Goal: Task Accomplishment & Management: Manage account settings

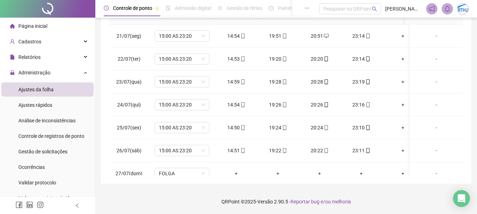
scroll to position [424, 0]
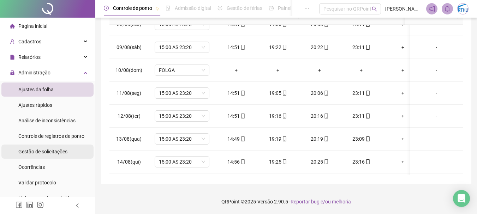
click at [45, 150] on span "Gestão de solicitações" at bounding box center [42, 152] width 49 height 6
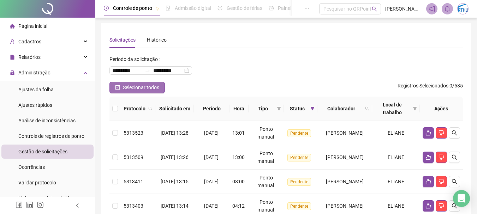
click at [141, 83] on button "Selecionar todos" at bounding box center [136, 87] width 55 height 11
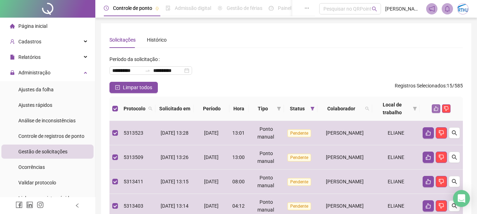
click at [435, 110] on icon "like" at bounding box center [435, 108] width 5 height 5
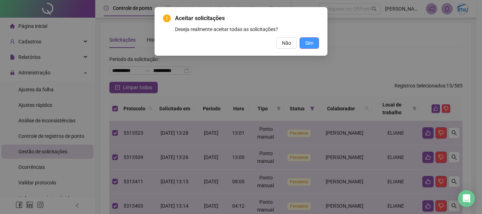
click at [307, 44] on span "Sim" at bounding box center [309, 43] width 8 height 8
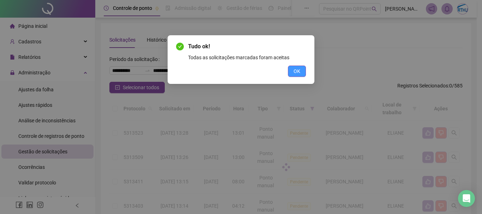
click at [297, 70] on span "OK" at bounding box center [297, 71] width 7 height 8
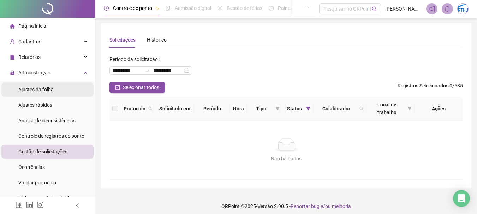
click at [28, 87] on span "Ajustes da folha" at bounding box center [35, 90] width 35 height 6
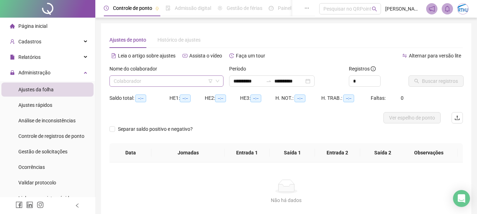
type input "**********"
click at [159, 81] on input "search" at bounding box center [163, 81] width 99 height 11
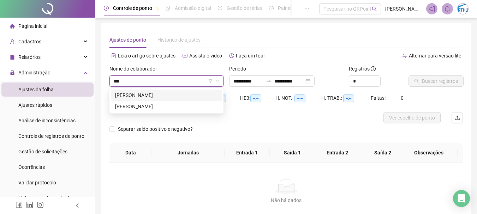
type input "****"
click at [162, 95] on div "[PERSON_NAME]" at bounding box center [166, 95] width 103 height 8
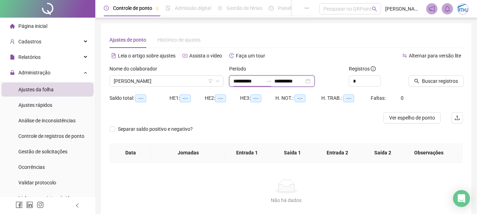
drag, startPoint x: 237, startPoint y: 81, endPoint x: 238, endPoint y: 90, distance: 8.1
click at [237, 81] on input "**********" at bounding box center [248, 81] width 30 height 8
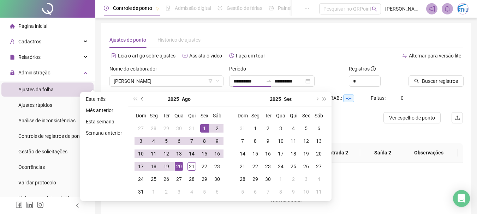
click at [141, 98] on span "prev-year" at bounding box center [143, 99] width 4 height 4
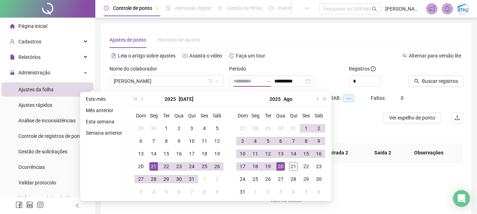
type input "**********"
click at [151, 167] on div "21" at bounding box center [153, 166] width 8 height 8
type input "**********"
click at [280, 167] on div "20" at bounding box center [280, 166] width 8 height 8
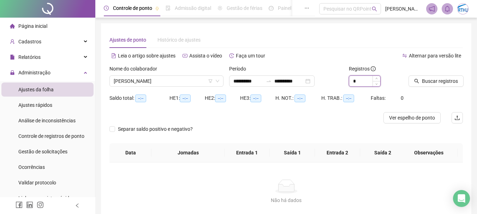
click at [361, 81] on input "*" at bounding box center [364, 81] width 31 height 11
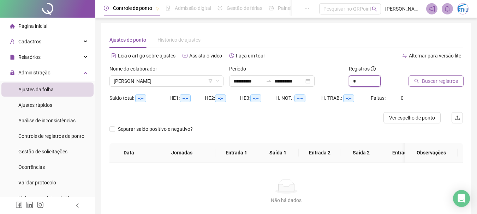
type input "*"
click at [437, 78] on span "Buscar registros" at bounding box center [440, 81] width 36 height 8
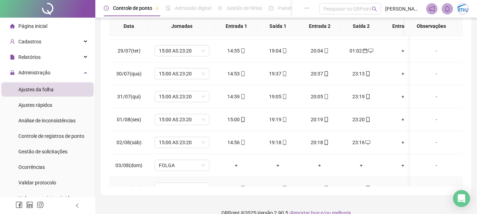
scroll to position [177, 0]
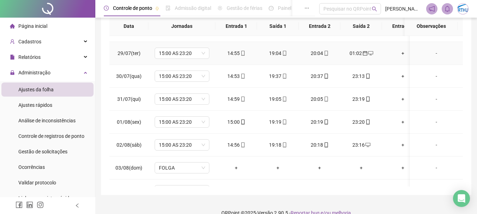
click at [430, 54] on div "-" at bounding box center [436, 53] width 42 height 8
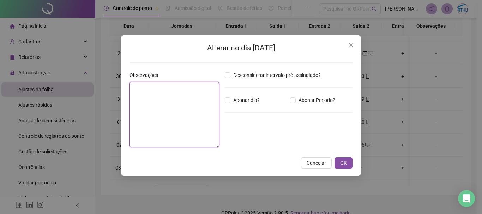
click at [170, 98] on textarea at bounding box center [174, 115] width 90 height 66
type textarea "**********"
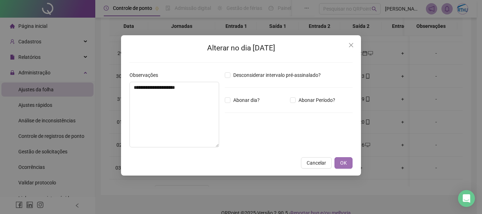
click at [341, 163] on span "OK" at bounding box center [343, 163] width 7 height 8
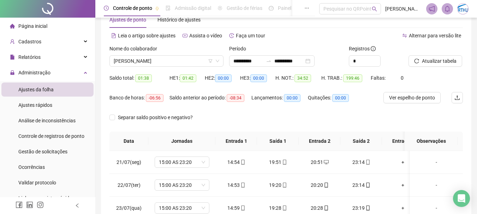
scroll to position [1, 0]
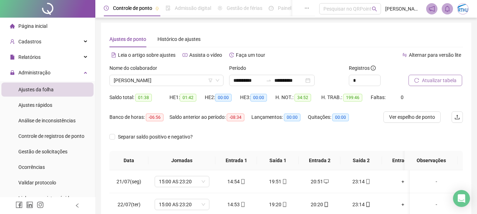
click at [434, 79] on span "Atualizar tabela" at bounding box center [439, 81] width 35 height 8
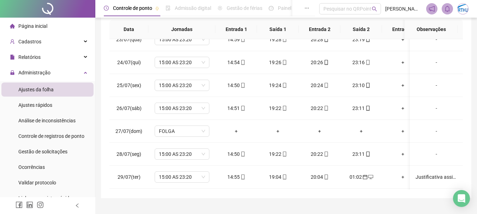
scroll to position [0, 0]
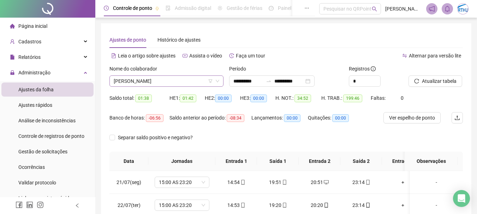
click at [169, 77] on span "[PERSON_NAME]" at bounding box center [166, 81] width 105 height 11
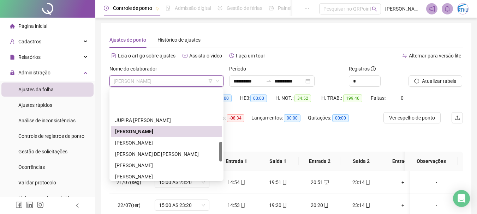
scroll to position [291, 0]
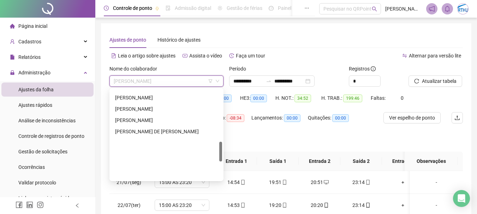
drag, startPoint x: 220, startPoint y: 132, endPoint x: 217, endPoint y: 161, distance: 29.8
click at [217, 161] on div "JUPIRA [PERSON_NAME] [PERSON_NAME] DE [PERSON_NAME] NIVISON [PERSON_NAME] [PERS…" at bounding box center [166, 135] width 111 height 90
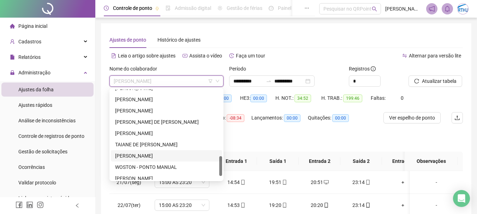
scroll to position [316, 0]
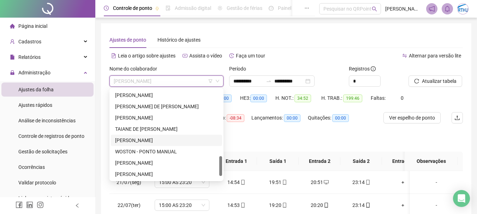
drag, startPoint x: 220, startPoint y: 165, endPoint x: 217, endPoint y: 180, distance: 15.4
click at [220, 176] on div at bounding box center [220, 166] width 3 height 20
click at [134, 162] on div "[PERSON_NAME]" at bounding box center [166, 163] width 103 height 8
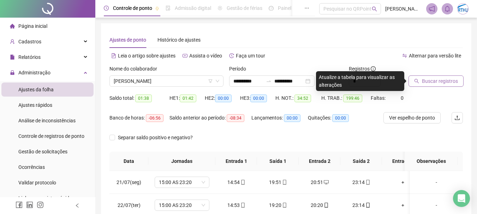
click at [430, 80] on span "Buscar registros" at bounding box center [440, 81] width 36 height 8
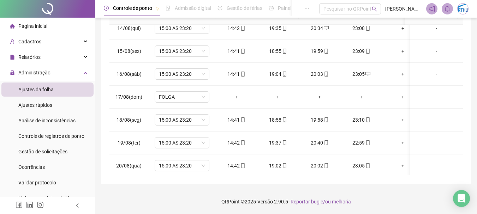
scroll to position [566, 0]
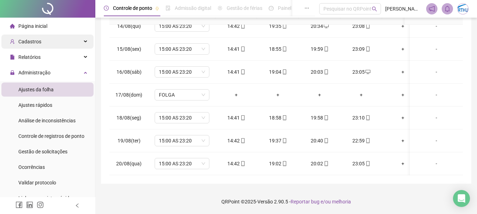
click at [49, 44] on div "Cadastros" at bounding box center [47, 42] width 92 height 14
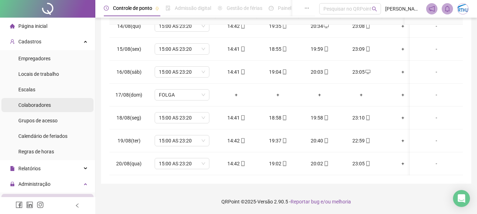
click at [45, 104] on span "Colaboradores" at bounding box center [34, 105] width 32 height 6
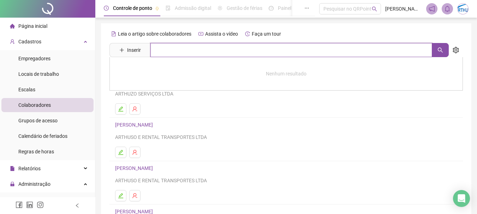
click at [178, 51] on input "text" at bounding box center [291, 50] width 282 height 14
type input "*****"
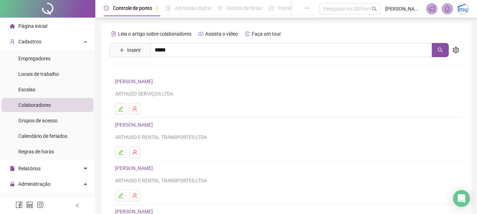
click at [160, 70] on link "[PERSON_NAME]" at bounding box center [141, 71] width 38 height 6
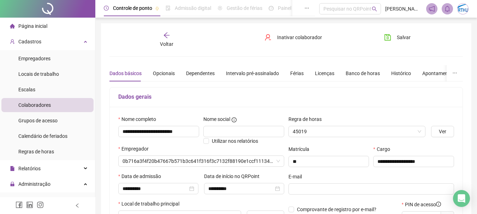
type input "**********"
click at [368, 73] on div "Banco de horas" at bounding box center [362, 73] width 34 height 8
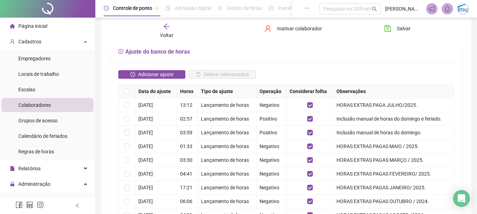
scroll to position [144, 0]
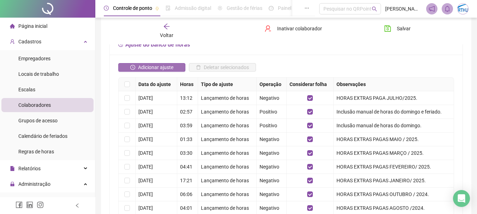
click at [161, 66] on span "Adicionar ajuste" at bounding box center [155, 68] width 35 height 8
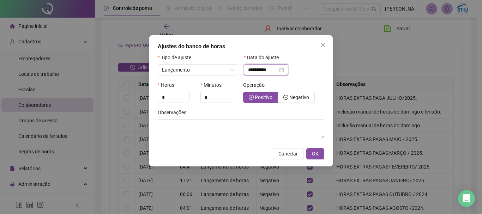
click at [278, 70] on input "**********" at bounding box center [263, 70] width 30 height 8
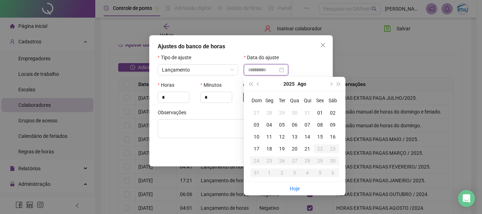
type input "**********"
click at [295, 148] on div "20" at bounding box center [294, 149] width 13 height 8
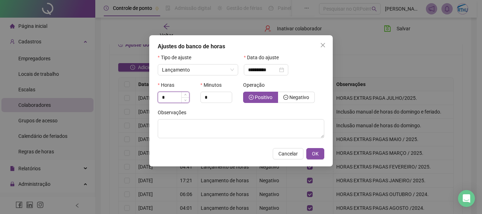
click at [169, 96] on input "*" at bounding box center [173, 97] width 31 height 11
click at [187, 94] on span "Increase Value" at bounding box center [185, 95] width 8 height 6
click at [185, 94] on icon "up" at bounding box center [185, 95] width 2 height 2
type input "*"
click at [185, 94] on icon "up" at bounding box center [185, 95] width 2 height 2
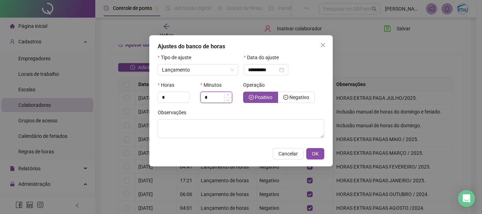
click at [213, 97] on input "*" at bounding box center [216, 97] width 31 height 11
click at [263, 98] on span "Positivo" at bounding box center [264, 98] width 18 height 6
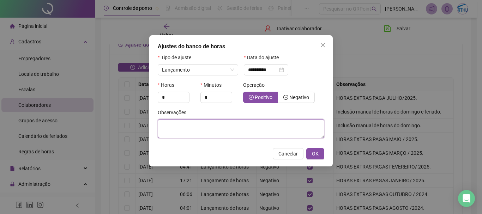
click at [219, 125] on textarea at bounding box center [241, 128] width 167 height 19
drag, startPoint x: 296, startPoint y: 125, endPoint x: 180, endPoint y: 125, distance: 116.8
click at [149, 127] on div "**********" at bounding box center [241, 107] width 482 height 214
type textarea "**********"
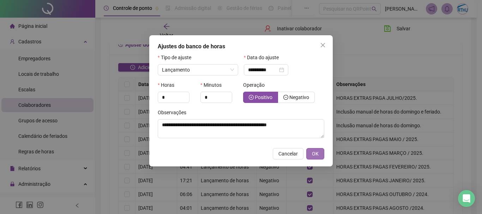
click at [314, 152] on span "OK" at bounding box center [315, 154] width 7 height 8
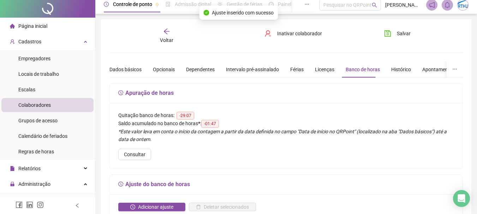
scroll to position [0, 0]
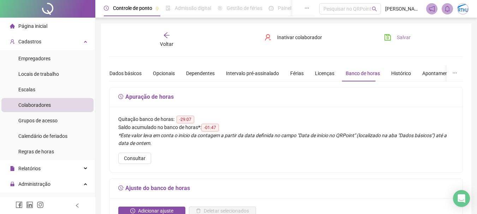
click at [401, 40] on span "Salvar" at bounding box center [404, 38] width 14 height 8
click at [169, 39] on div "Voltar" at bounding box center [166, 40] width 54 height 16
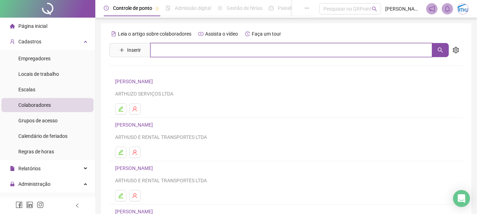
click at [191, 54] on input "text" at bounding box center [291, 50] width 282 height 14
type input "***"
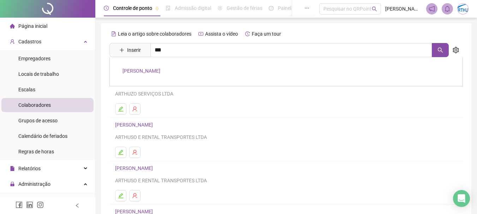
click at [160, 68] on link "[PERSON_NAME]" at bounding box center [141, 71] width 38 height 6
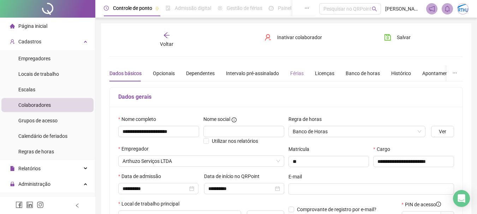
type input "**********"
click at [356, 71] on div "Banco de horas" at bounding box center [362, 73] width 34 height 8
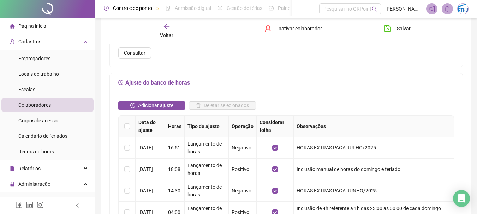
scroll to position [106, 0]
click at [156, 104] on span "Adicionar ajuste" at bounding box center [155, 105] width 35 height 8
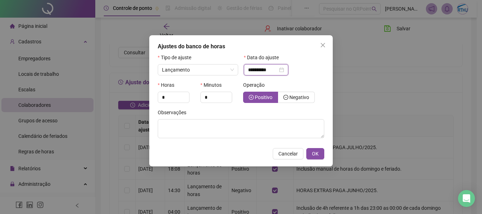
click at [275, 69] on input "**********" at bounding box center [263, 70] width 30 height 8
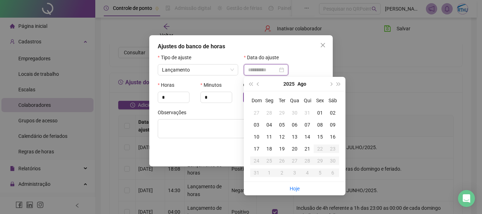
type input "**********"
click at [295, 149] on div "20" at bounding box center [294, 149] width 13 height 8
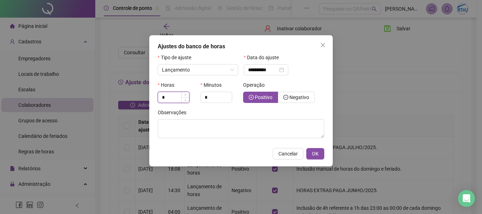
click at [167, 95] on input "*" at bounding box center [173, 97] width 31 height 11
click at [186, 95] on icon "up" at bounding box center [185, 95] width 2 height 2
type input "*"
click at [186, 95] on icon "up" at bounding box center [185, 95] width 2 height 2
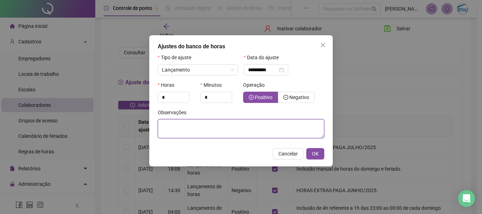
click at [190, 131] on textarea at bounding box center [241, 128] width 167 height 19
paste textarea "**********"
type textarea "**********"
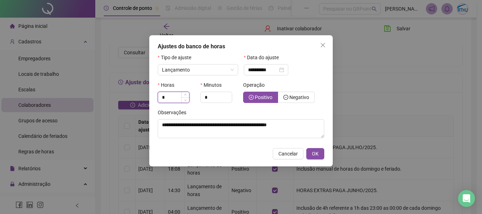
click at [172, 97] on input "*" at bounding box center [173, 97] width 31 height 11
type input "*"
click at [185, 95] on icon "up" at bounding box center [186, 95] width 2 height 1
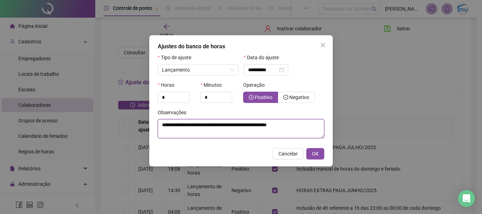
click at [183, 126] on textarea "**********" at bounding box center [241, 128] width 167 height 19
type textarea "**********"
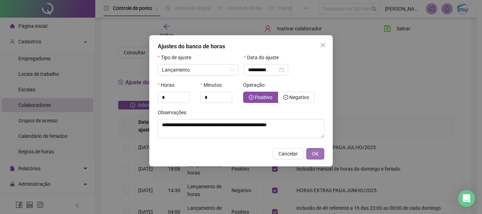
click at [315, 155] on span "OK" at bounding box center [315, 154] width 7 height 8
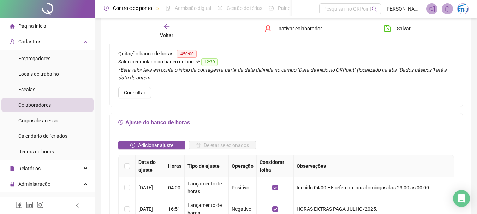
scroll to position [0, 0]
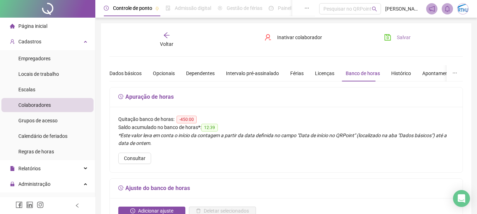
click at [383, 36] on button "Salvar" at bounding box center [397, 37] width 37 height 11
click at [165, 36] on icon "arrow-left" at bounding box center [166, 35] width 7 height 7
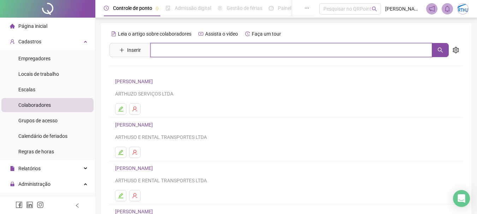
click at [162, 51] on input "text" at bounding box center [291, 50] width 282 height 14
type input "****"
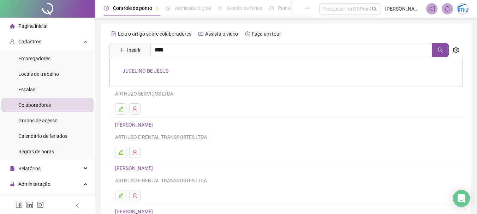
click at [158, 72] on link "JUCELINO DE JESUS" at bounding box center [145, 71] width 46 height 6
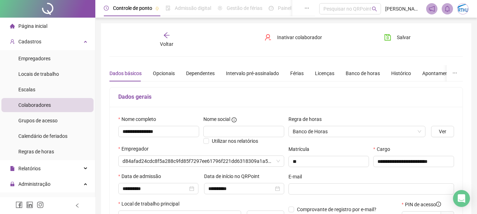
type input "**********"
click at [371, 75] on div "Banco de horas" at bounding box center [362, 73] width 34 height 8
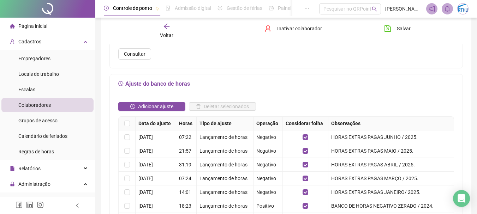
scroll to position [106, 0]
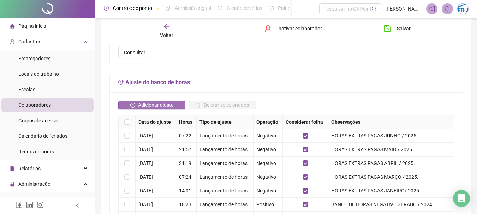
click at [169, 104] on span "Adicionar ajuste" at bounding box center [155, 105] width 35 height 8
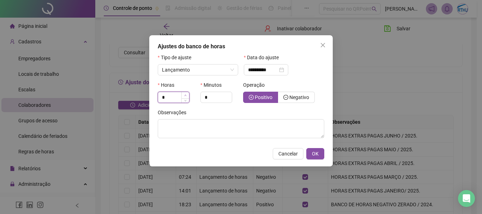
type input "*"
click at [186, 95] on icon "up" at bounding box center [186, 95] width 2 height 1
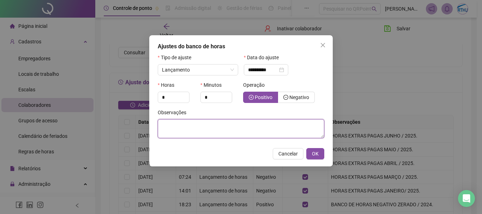
click at [170, 128] on textarea at bounding box center [241, 128] width 167 height 19
paste textarea "**********"
click at [182, 126] on textarea "**********" at bounding box center [241, 128] width 167 height 19
type textarea "**********"
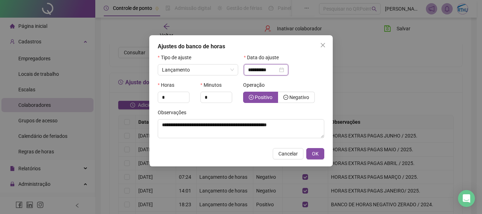
click at [265, 68] on input "**********" at bounding box center [263, 70] width 30 height 8
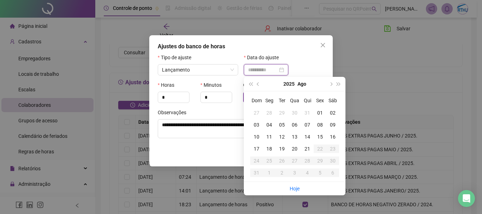
type input "**********"
click at [294, 150] on div "20" at bounding box center [294, 149] width 13 height 8
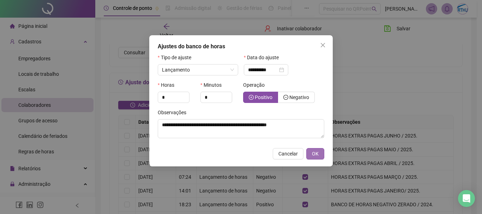
drag, startPoint x: 318, startPoint y: 155, endPoint x: 313, endPoint y: 156, distance: 4.3
click at [318, 155] on span "OK" at bounding box center [315, 154] width 7 height 8
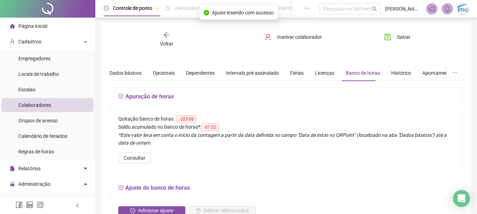
scroll to position [0, 0]
click at [403, 36] on span "Salvar" at bounding box center [404, 38] width 14 height 8
click at [166, 40] on div "Voltar" at bounding box center [166, 40] width 54 height 16
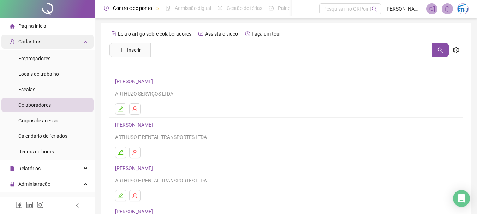
click at [50, 43] on div "Cadastros" at bounding box center [47, 42] width 92 height 14
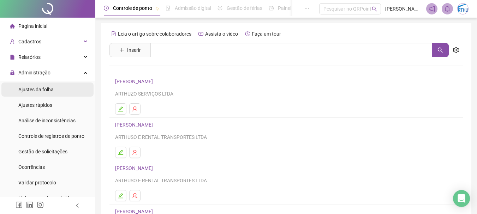
click at [56, 91] on li "Ajustes da folha" at bounding box center [47, 90] width 92 height 14
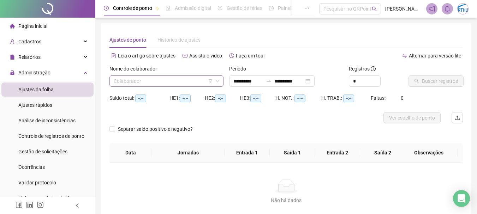
type input "**********"
click at [171, 79] on input "search" at bounding box center [163, 81] width 99 height 11
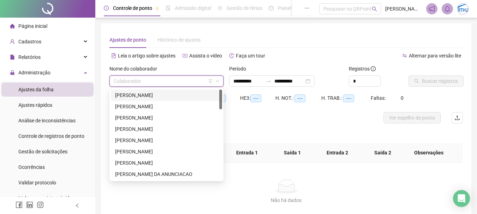
click at [168, 98] on div "[PERSON_NAME]" at bounding box center [166, 95] width 103 height 8
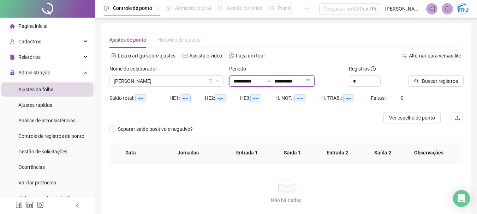
click at [256, 83] on input "**********" at bounding box center [248, 81] width 30 height 8
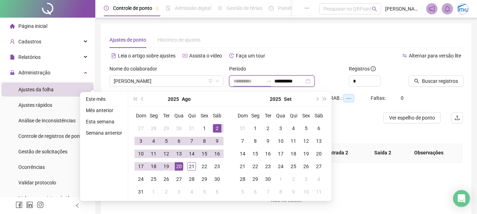
type input "**********"
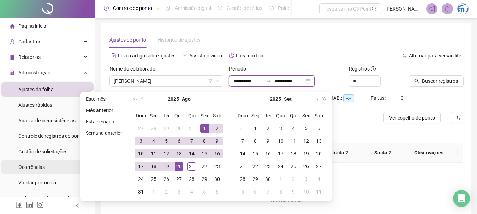
type input "**********"
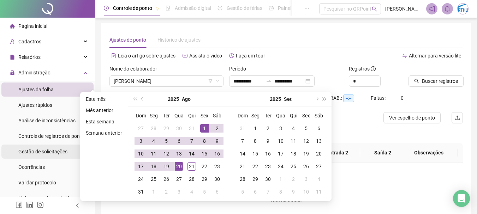
click at [67, 155] on li "Gestão de solicitações" at bounding box center [47, 152] width 92 height 14
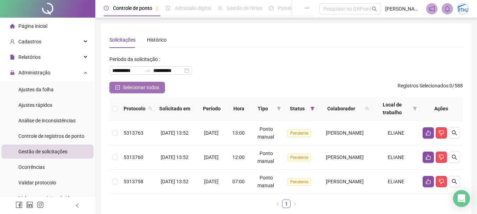
click at [128, 87] on span "Selecionar todos" at bounding box center [141, 88] width 36 height 8
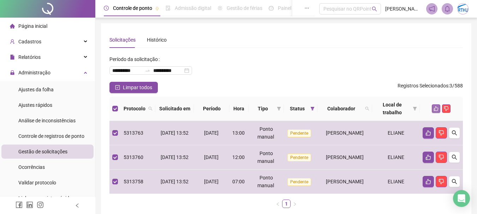
click at [435, 109] on icon "like" at bounding box center [435, 108] width 5 height 5
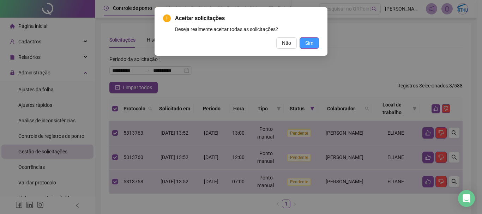
click at [307, 41] on span "Sim" at bounding box center [309, 43] width 8 height 8
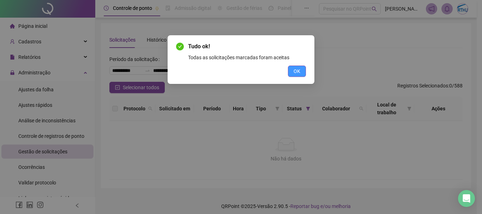
click at [296, 75] on span "OK" at bounding box center [297, 71] width 7 height 8
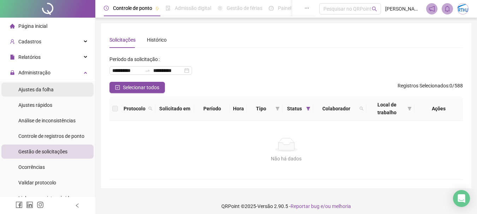
click at [58, 88] on li "Ajustes da folha" at bounding box center [47, 90] width 92 height 14
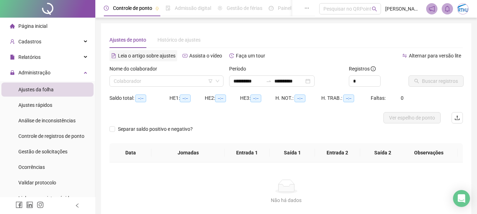
type input "**********"
click at [152, 86] on div "Colaborador" at bounding box center [166, 80] width 114 height 11
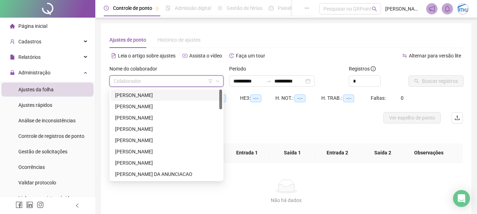
drag, startPoint x: 157, startPoint y: 95, endPoint x: 161, endPoint y: 94, distance: 4.8
click at [157, 95] on div "[PERSON_NAME]" at bounding box center [166, 95] width 103 height 8
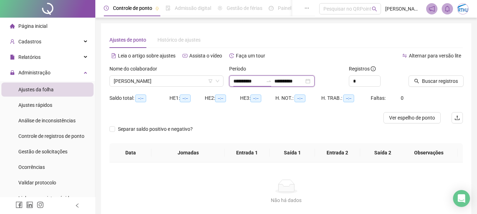
click at [240, 80] on input "**********" at bounding box center [248, 81] width 30 height 8
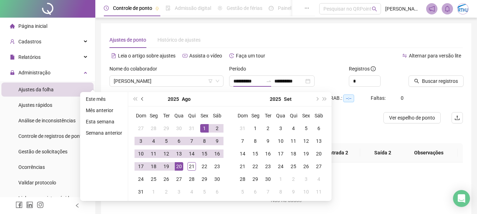
click at [145, 99] on button "prev-year" at bounding box center [143, 99] width 8 height 14
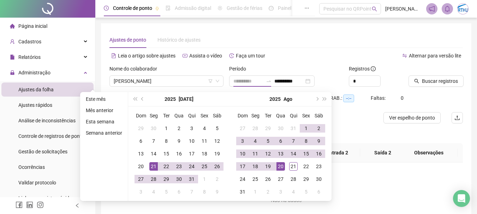
type input "**********"
click at [152, 167] on div "21" at bounding box center [153, 166] width 8 height 8
type input "**********"
drag, startPoint x: 279, startPoint y: 167, endPoint x: 304, endPoint y: 162, distance: 24.8
click at [279, 167] on div "20" at bounding box center [280, 166] width 8 height 8
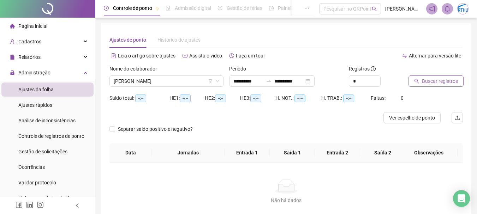
click at [443, 81] on span "Buscar registros" at bounding box center [440, 81] width 36 height 8
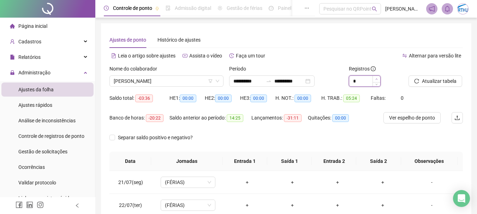
click at [377, 79] on icon "up" at bounding box center [376, 78] width 2 height 1
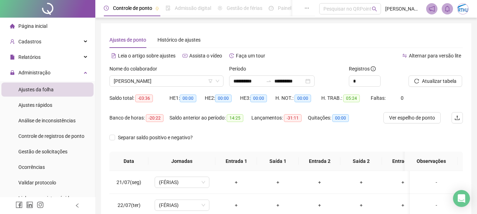
click at [380, 78] on div "*" at bounding box center [376, 80] width 54 height 11
click at [378, 79] on span "Increase Value" at bounding box center [376, 79] width 8 height 6
type input "**"
click at [440, 81] on span "Atualizar tabela" at bounding box center [439, 81] width 35 height 8
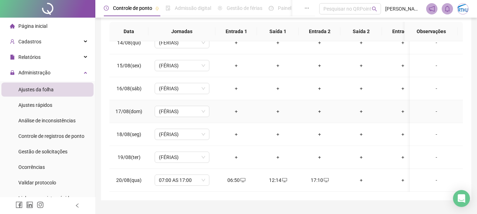
scroll to position [146, 0]
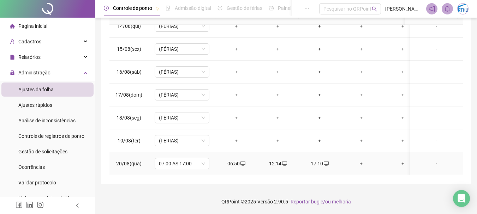
click at [365, 160] on div "+" at bounding box center [361, 164] width 30 height 8
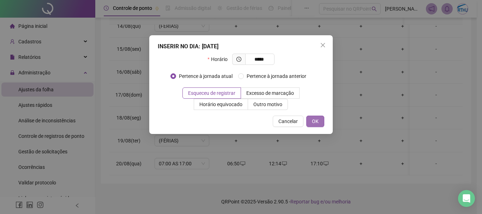
type input "*****"
click at [309, 119] on button "OK" at bounding box center [315, 121] width 18 height 11
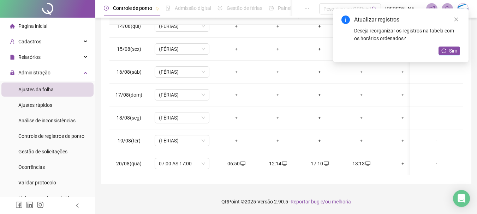
click at [448, 55] on div "Atualizar registros Deseja reorganizar os registros na tabela com os horários o…" at bounding box center [400, 35] width 135 height 54
click at [452, 52] on span "Sim" at bounding box center [453, 51] width 8 height 8
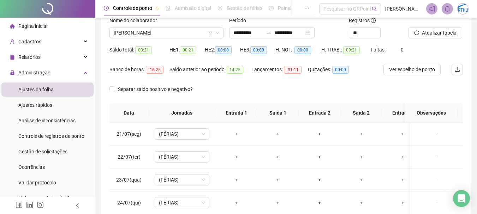
scroll to position [0, 0]
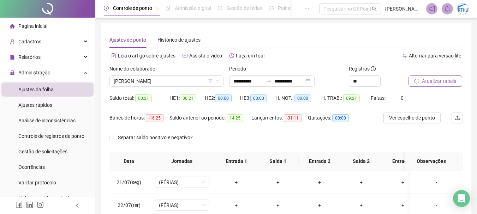
click at [432, 78] on span "Atualizar tabela" at bounding box center [439, 81] width 35 height 8
click at [161, 88] on div "Nome do colaborador [PERSON_NAME]" at bounding box center [167, 79] width 120 height 28
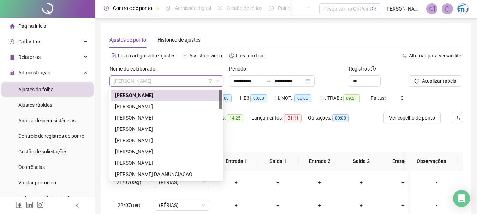
click at [169, 84] on span "[PERSON_NAME]" at bounding box center [166, 81] width 105 height 11
click at [183, 106] on div "[PERSON_NAME]" at bounding box center [166, 107] width 103 height 8
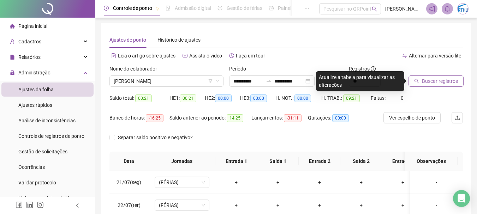
click at [448, 80] on span "Buscar registros" at bounding box center [440, 81] width 36 height 8
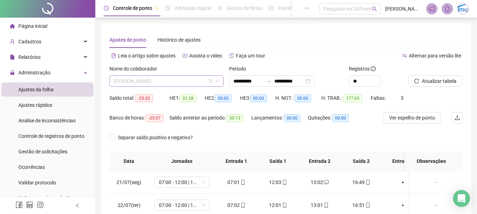
click at [182, 81] on span "[PERSON_NAME]" at bounding box center [166, 81] width 105 height 11
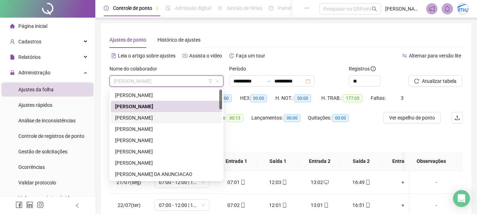
click at [177, 119] on div "[PERSON_NAME]" at bounding box center [166, 118] width 103 height 8
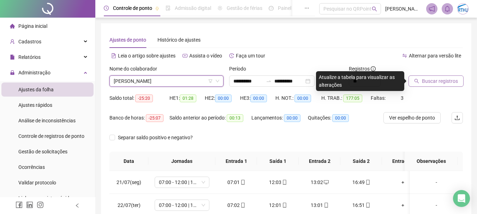
click at [438, 80] on span "Buscar registros" at bounding box center [440, 81] width 36 height 8
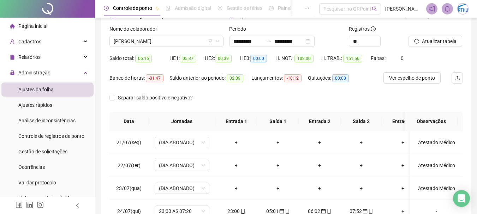
scroll to position [41, 0]
click at [171, 38] on span "[PERSON_NAME]" at bounding box center [166, 40] width 105 height 11
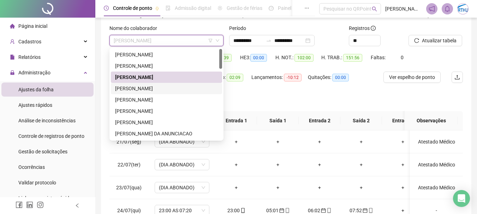
click at [155, 83] on div "[PERSON_NAME]" at bounding box center [166, 88] width 111 height 11
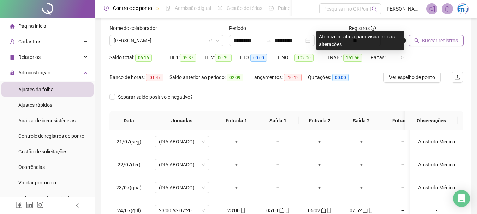
click at [450, 41] on span "Buscar registros" at bounding box center [440, 41] width 36 height 8
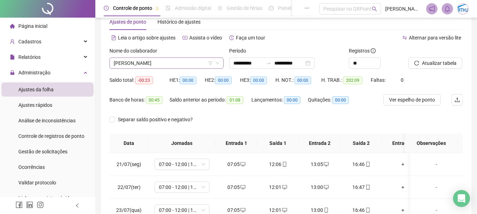
scroll to position [0, 0]
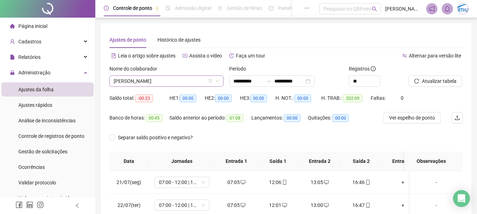
click at [191, 79] on span "[PERSON_NAME]" at bounding box center [166, 81] width 105 height 11
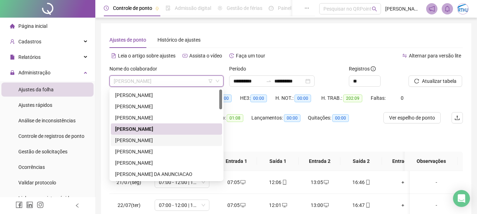
drag, startPoint x: 164, startPoint y: 142, endPoint x: 482, endPoint y: 98, distance: 320.2
click at [165, 141] on div "[PERSON_NAME]" at bounding box center [166, 141] width 103 height 8
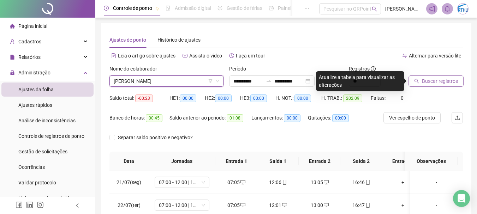
click at [428, 79] on span "Buscar registros" at bounding box center [440, 81] width 36 height 8
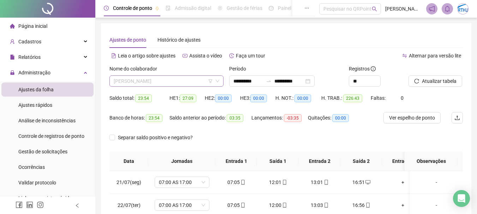
click at [183, 79] on span "[PERSON_NAME]" at bounding box center [166, 81] width 105 height 11
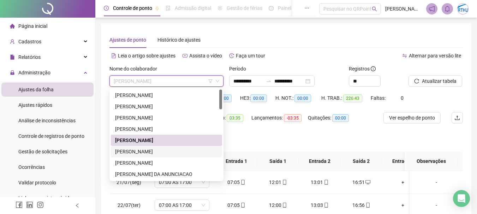
drag, startPoint x: 169, startPoint y: 153, endPoint x: 435, endPoint y: 124, distance: 266.9
click at [170, 153] on div "[PERSON_NAME]" at bounding box center [166, 152] width 103 height 8
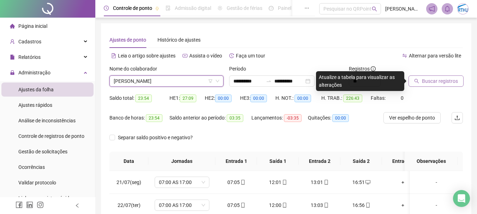
click at [433, 75] on button "Buscar registros" at bounding box center [435, 80] width 55 height 11
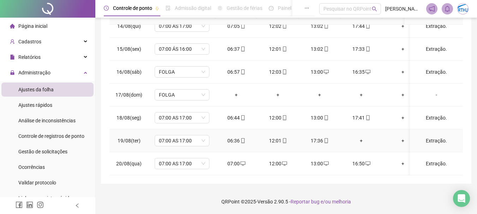
scroll to position [566, 0]
click at [363, 137] on div "+" at bounding box center [361, 141] width 30 height 8
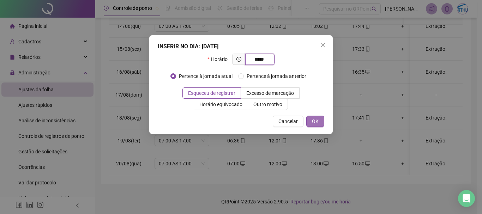
type input "*****"
click at [319, 116] on button "OK" at bounding box center [315, 121] width 18 height 11
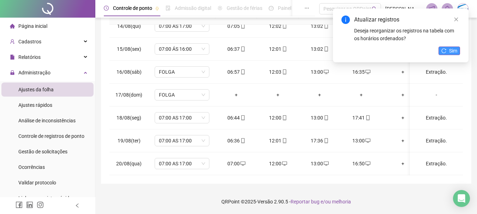
click at [448, 49] on button "Sim" at bounding box center [449, 51] width 22 height 8
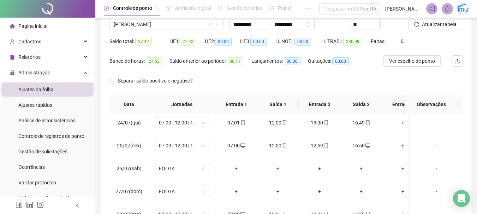
scroll to position [0, 0]
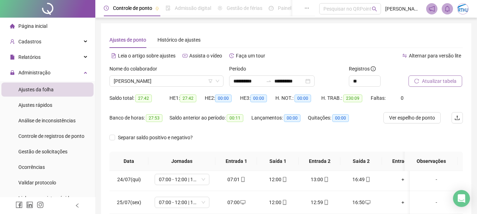
click at [445, 82] on span "Atualizar tabela" at bounding box center [439, 81] width 35 height 8
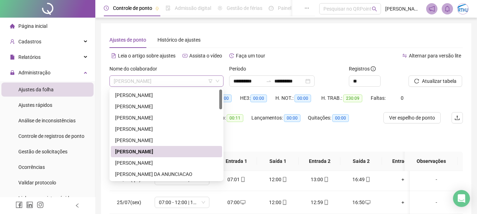
click at [189, 78] on span "[PERSON_NAME]" at bounding box center [166, 81] width 105 height 11
drag, startPoint x: 174, startPoint y: 160, endPoint x: 395, endPoint y: 142, distance: 221.6
click at [174, 160] on div "[PERSON_NAME]" at bounding box center [166, 163] width 103 height 8
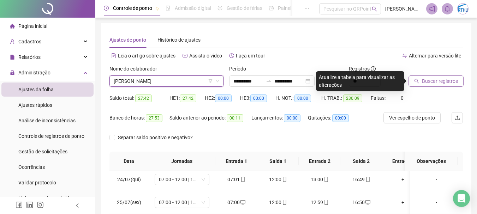
click at [445, 78] on span "Buscar registros" at bounding box center [440, 81] width 36 height 8
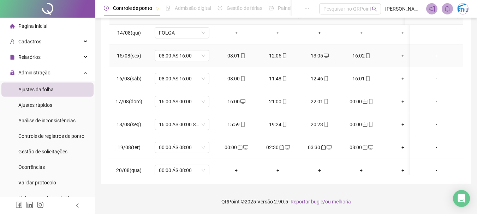
scroll to position [566, 0]
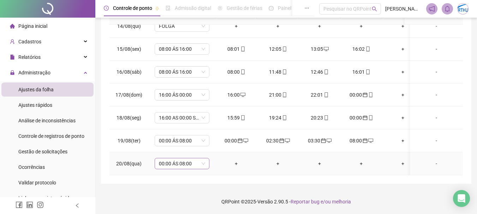
click at [178, 158] on span "00:00 ÁS 08:00" at bounding box center [182, 163] width 46 height 11
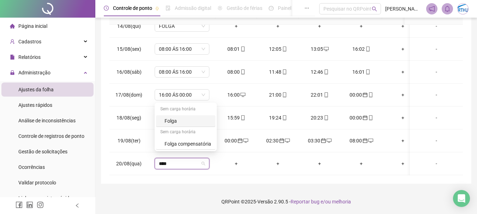
type input "*****"
click at [175, 121] on div "Folga" at bounding box center [187, 121] width 47 height 8
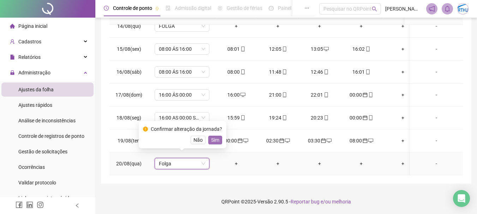
click at [211, 140] on span "Sim" at bounding box center [215, 140] width 8 height 8
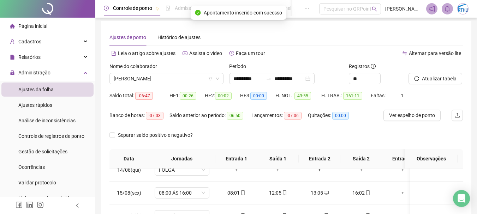
scroll to position [0, 0]
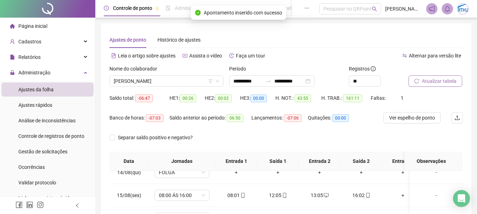
click at [431, 79] on span "Atualizar tabela" at bounding box center [439, 81] width 35 height 8
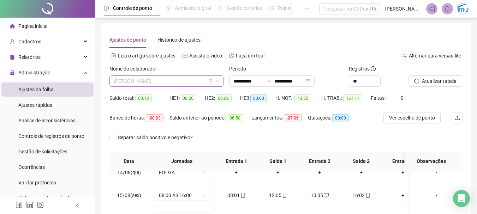
click at [179, 83] on span "[PERSON_NAME]" at bounding box center [166, 81] width 105 height 11
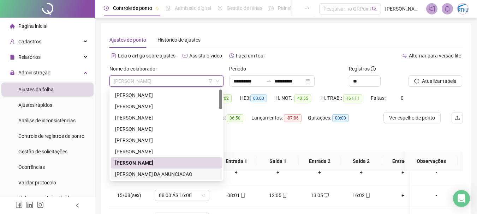
drag, startPoint x: 168, startPoint y: 173, endPoint x: 482, endPoint y: 88, distance: 324.9
click at [170, 173] on div "[PERSON_NAME] DA ANUNCIACAO" at bounding box center [166, 174] width 103 height 8
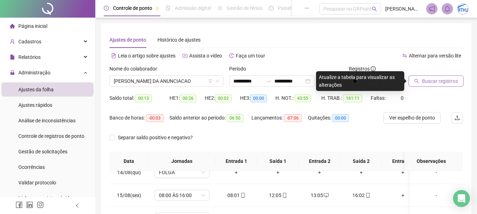
click at [440, 78] on span "Buscar registros" at bounding box center [440, 81] width 36 height 8
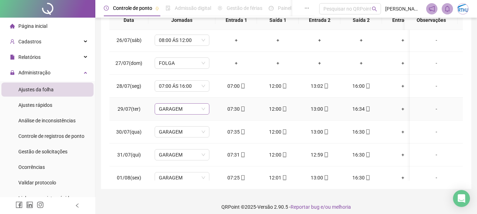
scroll to position [106, 0]
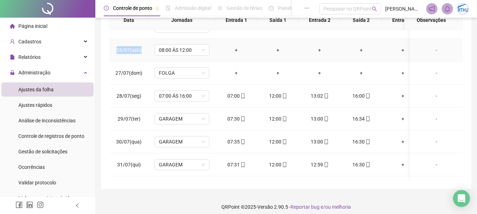
drag, startPoint x: 117, startPoint y: 50, endPoint x: 145, endPoint y: 51, distance: 27.2
click at [145, 51] on td "26/07(sáb)" at bounding box center [128, 50] width 39 height 23
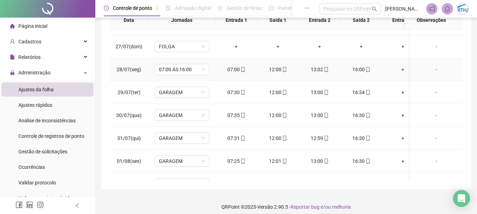
scroll to position [176, 0]
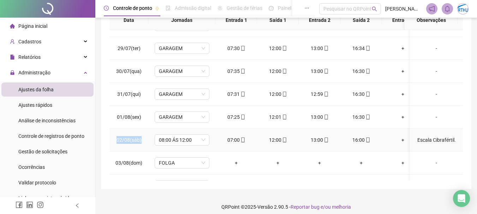
drag, startPoint x: 119, startPoint y: 137, endPoint x: 125, endPoint y: 139, distance: 7.0
click at [149, 144] on tr "02/08(sáb) 08:00 ÁS 12:00 07:00 12:00 13:00 16:00 + + + + + + Escala Cibraférti…" at bounding box center [396, 140] width 575 height 23
copy span "02/08(sáb)"
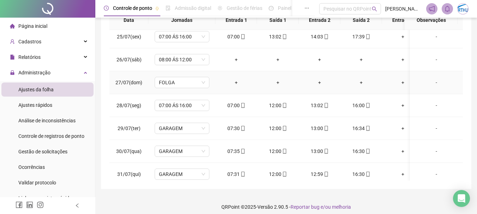
scroll to position [71, 0]
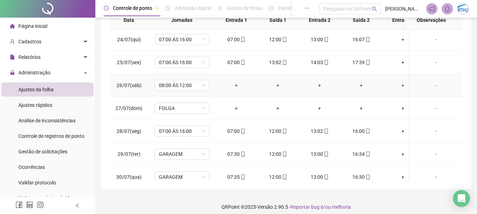
click at [431, 86] on div "-" at bounding box center [436, 85] width 42 height 8
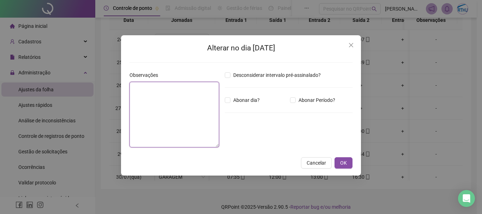
click at [164, 102] on textarea at bounding box center [174, 115] width 90 height 66
paste textarea "**********"
drag, startPoint x: 174, startPoint y: 101, endPoint x: 125, endPoint y: 86, distance: 51.8
click at [125, 87] on div "**********" at bounding box center [241, 105] width 240 height 140
click at [159, 97] on textarea "**********" at bounding box center [174, 115] width 90 height 66
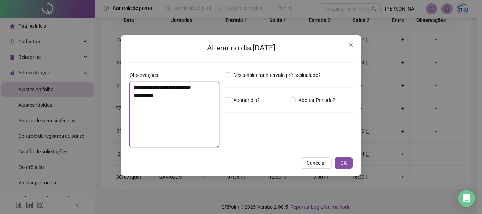
drag, startPoint x: 184, startPoint y: 89, endPoint x: 189, endPoint y: 91, distance: 5.5
click at [185, 89] on textarea "**********" at bounding box center [174, 115] width 90 height 66
type textarea "**********"
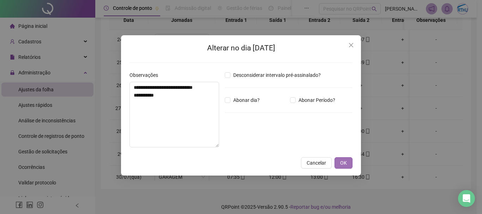
click at [341, 161] on span "OK" at bounding box center [343, 163] width 7 height 8
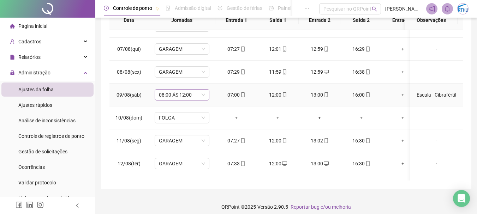
scroll to position [388, 0]
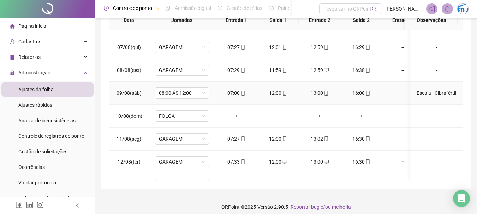
click at [427, 92] on div "Escala - Cibrafértil" at bounding box center [436, 93] width 42 height 8
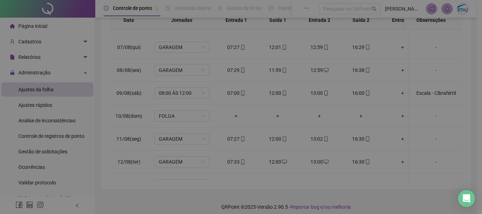
type textarea "**********"
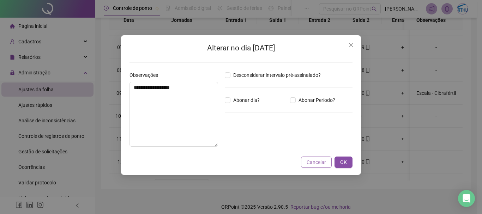
click at [318, 161] on span "Cancelar" at bounding box center [316, 162] width 19 height 8
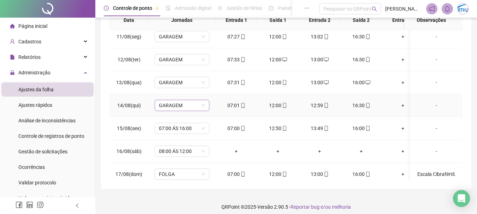
scroll to position [494, 0]
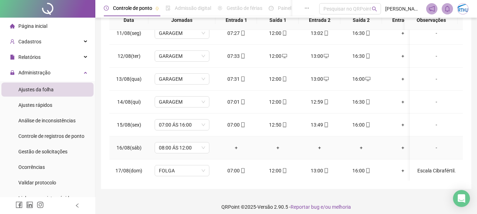
click at [433, 148] on div "-" at bounding box center [436, 148] width 42 height 8
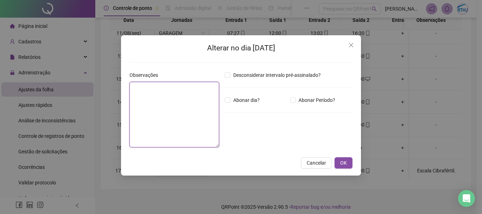
click at [150, 102] on textarea at bounding box center [174, 115] width 90 height 66
paste textarea "**********"
drag, startPoint x: 183, startPoint y: 86, endPoint x: 188, endPoint y: 88, distance: 5.2
click at [188, 88] on textarea "**********" at bounding box center [174, 115] width 90 height 66
type textarea "**********"
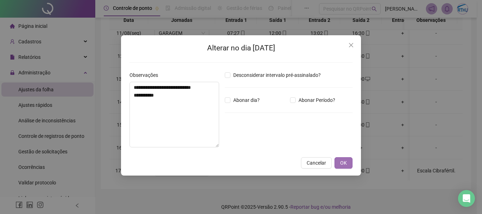
click at [346, 163] on span "OK" at bounding box center [343, 163] width 7 height 8
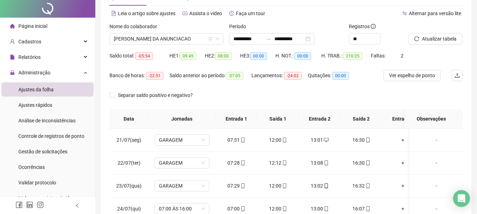
scroll to position [0, 0]
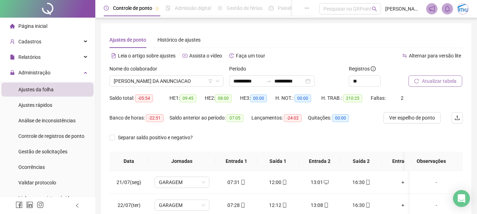
click at [448, 80] on span "Atualizar tabela" at bounding box center [439, 81] width 35 height 8
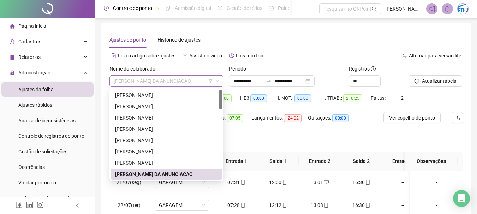
click at [169, 78] on span "[PERSON_NAME] DA ANUNCIACAO" at bounding box center [166, 81] width 105 height 11
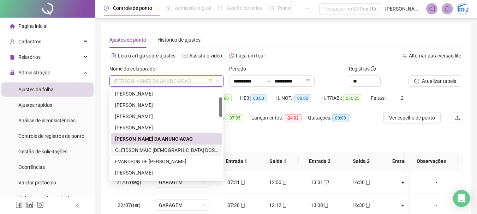
click at [153, 150] on div "CLEIDSON MAIC [DEMOGRAPHIC_DATA] DOS SANTOS" at bounding box center [166, 150] width 103 height 8
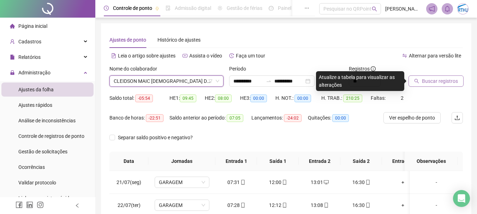
click at [455, 79] on span "Buscar registros" at bounding box center [440, 81] width 36 height 8
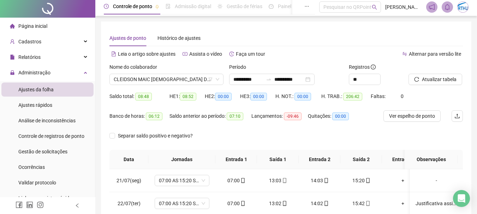
scroll to position [0, 0]
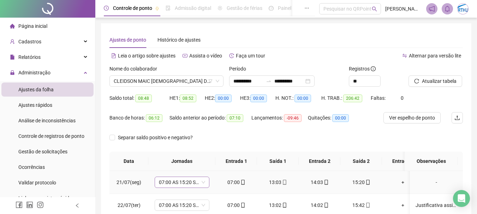
click at [198, 183] on span "07:00 AS 15:20 SEG A SÁBADO" at bounding box center [182, 182] width 46 height 11
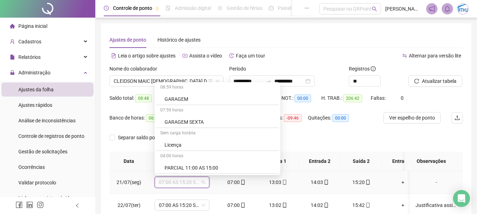
scroll to position [1044, 0]
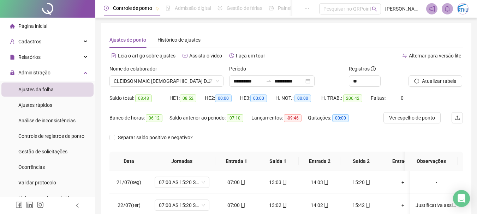
click at [363, 135] on div "Separar saldo positivo e negativo?" at bounding box center [285, 142] width 353 height 20
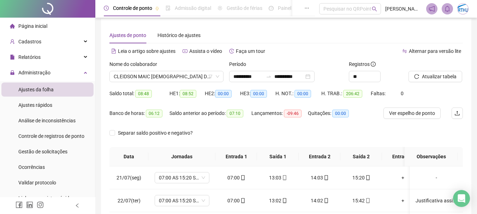
scroll to position [0, 0]
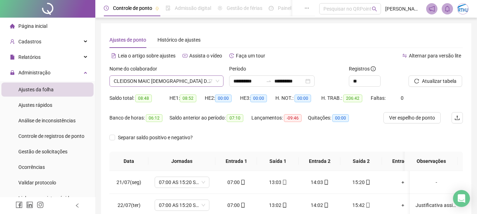
click at [187, 84] on span "CLEIDSON MAIC [DEMOGRAPHIC_DATA] DOS SANTOS" at bounding box center [166, 81] width 105 height 11
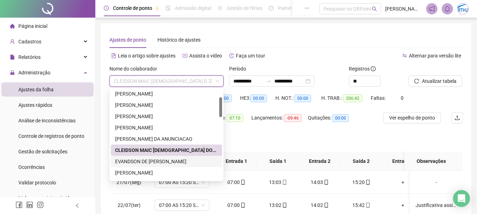
click at [156, 164] on div "EVANDSON DE [PERSON_NAME]" at bounding box center [166, 162] width 103 height 8
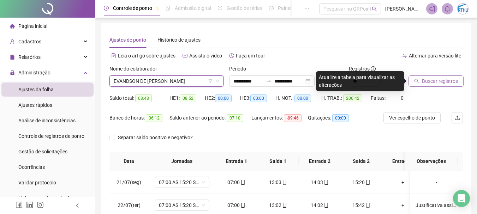
click at [443, 81] on span "Buscar registros" at bounding box center [440, 81] width 36 height 8
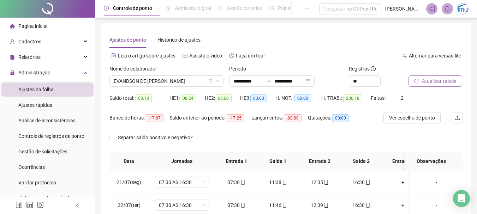
click at [444, 81] on span "Atualizar tabela" at bounding box center [439, 81] width 35 height 8
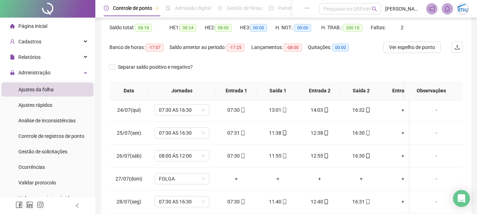
scroll to position [106, 0]
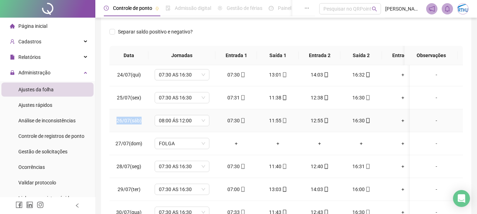
drag, startPoint x: 116, startPoint y: 121, endPoint x: 147, endPoint y: 124, distance: 30.8
click at [147, 124] on td "26/07(sáb)" at bounding box center [128, 120] width 39 height 23
copy span "26/07(sáb)"
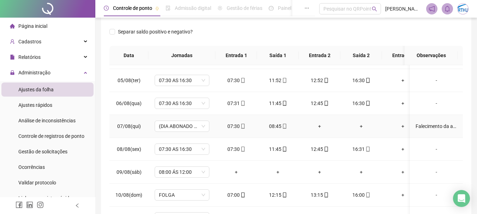
scroll to position [388, 0]
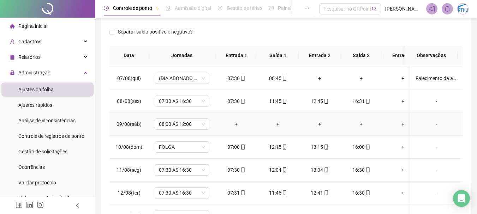
click at [432, 125] on div "-" at bounding box center [436, 124] width 42 height 8
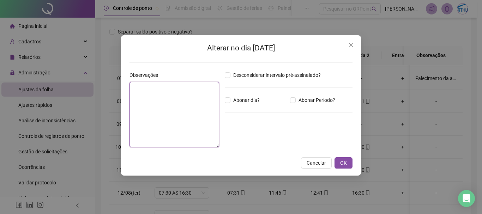
click at [159, 107] on textarea at bounding box center [174, 115] width 90 height 66
paste textarea "**********"
click at [134, 89] on textarea "**********" at bounding box center [174, 115] width 90 height 66
drag, startPoint x: 177, startPoint y: 104, endPoint x: 129, endPoint y: 89, distance: 50.7
click at [120, 90] on div "**********" at bounding box center [241, 107] width 482 height 214
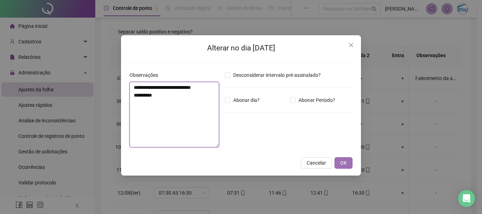
type textarea "**********"
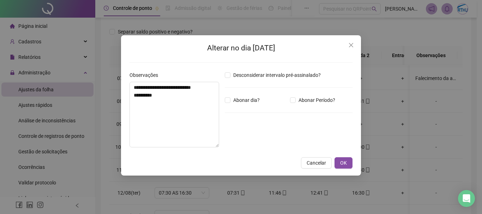
drag, startPoint x: 338, startPoint y: 159, endPoint x: 344, endPoint y: 157, distance: 6.7
click at [338, 159] on button "OK" at bounding box center [343, 162] width 18 height 11
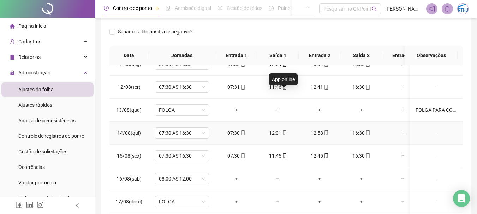
scroll to position [529, 0]
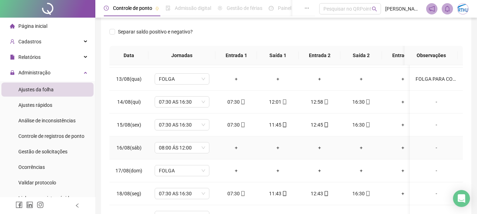
click at [431, 149] on div "-" at bounding box center [436, 148] width 42 height 8
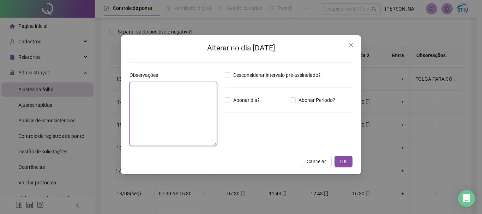
paste textarea "**********"
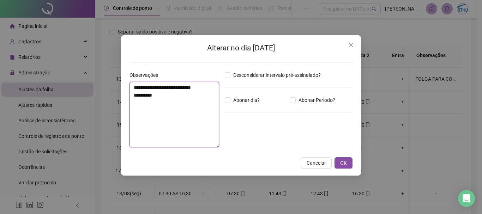
click at [198, 89] on textarea "**********" at bounding box center [174, 115] width 90 height 66
type textarea "**********"
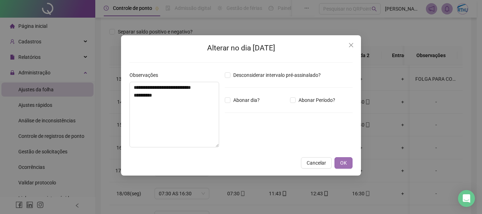
click at [343, 163] on span "OK" at bounding box center [343, 163] width 7 height 8
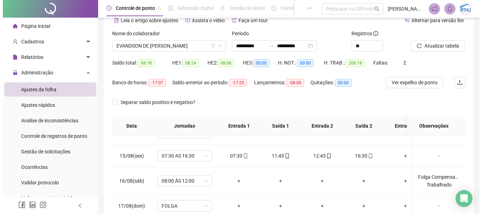
scroll to position [5, 0]
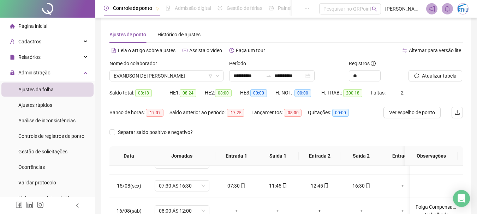
drag, startPoint x: 347, startPoint y: 47, endPoint x: 369, endPoint y: 46, distance: 22.3
click at [347, 47] on div "Alternar para versão lite" at bounding box center [374, 50] width 177 height 11
click at [441, 77] on span "Atualizar tabela" at bounding box center [439, 76] width 35 height 8
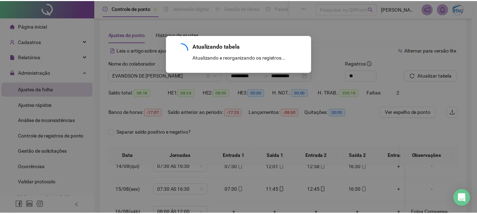
scroll to position [566, 0]
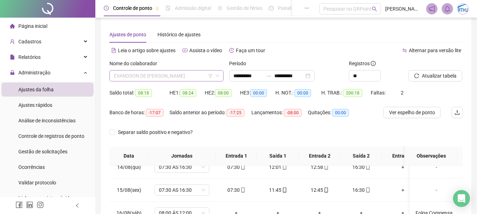
click at [146, 75] on span "EVANDSON DE [PERSON_NAME]" at bounding box center [166, 76] width 105 height 11
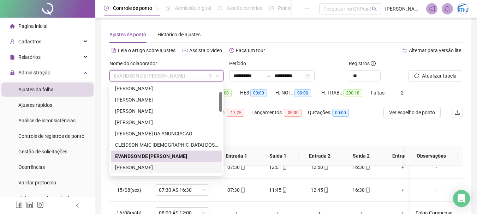
click at [150, 167] on div "[PERSON_NAME]" at bounding box center [166, 168] width 103 height 8
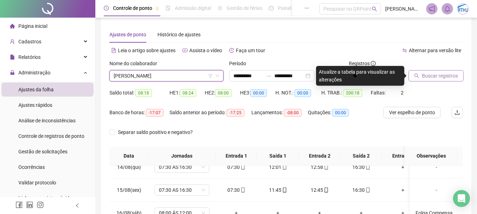
click at [435, 75] on span "Buscar registros" at bounding box center [440, 76] width 36 height 8
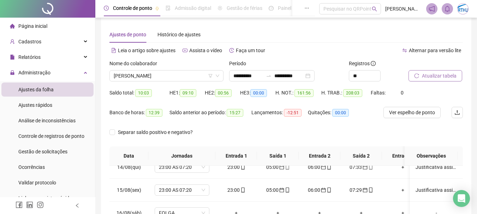
click at [447, 77] on span "Atualizar tabela" at bounding box center [439, 76] width 35 height 8
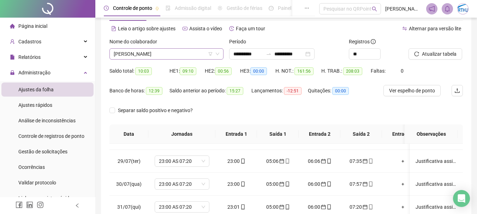
scroll to position [0, 0]
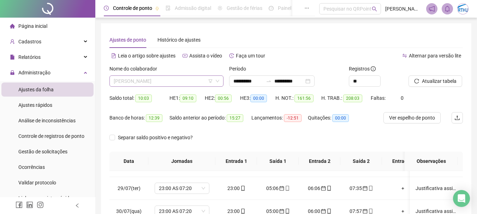
click at [138, 77] on span "[PERSON_NAME]" at bounding box center [166, 81] width 105 height 11
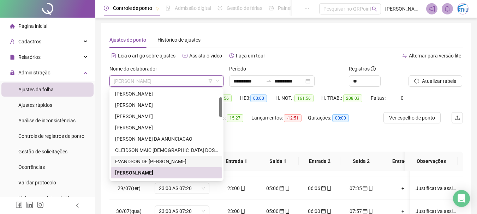
scroll to position [106, 0]
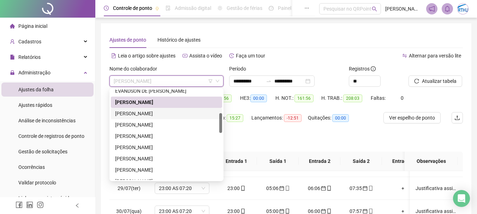
click at [163, 111] on div "[PERSON_NAME]" at bounding box center [166, 114] width 103 height 8
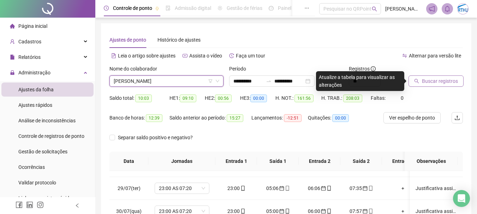
click at [445, 77] on button "Buscar registros" at bounding box center [435, 80] width 55 height 11
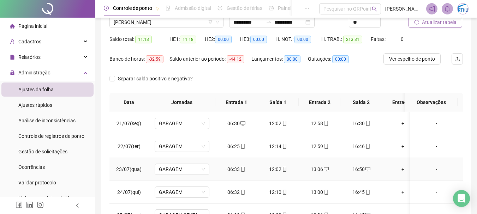
scroll to position [0, 0]
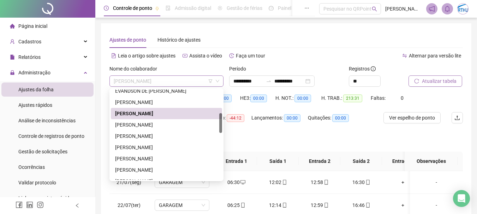
click at [170, 80] on span "[PERSON_NAME]" at bounding box center [166, 81] width 105 height 11
click at [136, 123] on div "[PERSON_NAME]" at bounding box center [166, 125] width 103 height 8
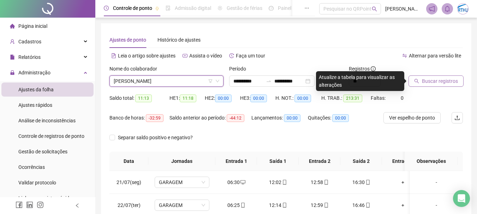
click at [453, 89] on div "Buscar registros" at bounding box center [435, 79] width 60 height 28
click at [454, 84] on span "Buscar registros" at bounding box center [440, 81] width 36 height 8
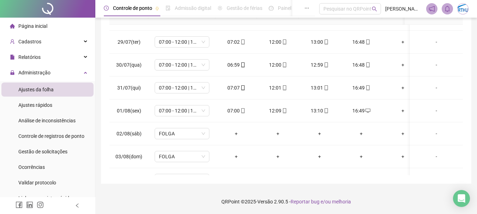
scroll to position [84, 0]
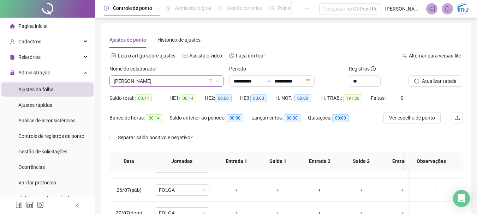
click at [165, 78] on span "[PERSON_NAME]" at bounding box center [166, 81] width 105 height 11
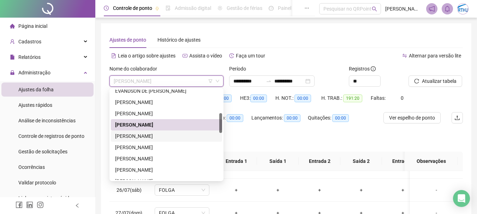
drag, startPoint x: 157, startPoint y: 136, endPoint x: 313, endPoint y: 117, distance: 157.0
click at [158, 135] on div "[PERSON_NAME]" at bounding box center [166, 136] width 103 height 8
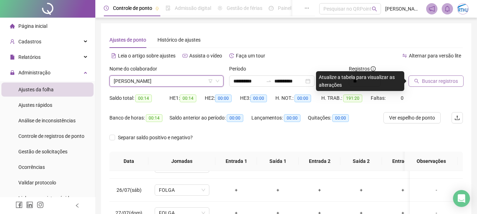
click at [439, 86] on button "Buscar registros" at bounding box center [435, 80] width 55 height 11
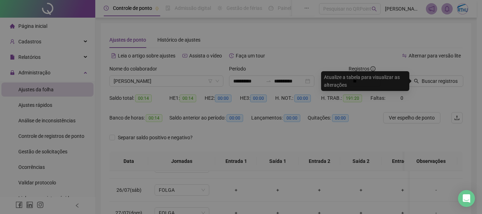
click at [442, 84] on div "Buscando registros Os registros de ponto estão sendo buscados... OK" at bounding box center [241, 107] width 482 height 214
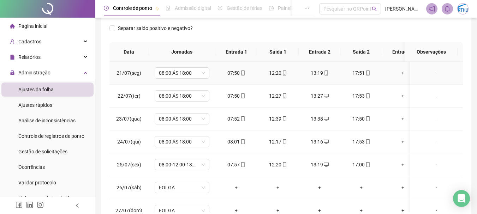
scroll to position [0, 0]
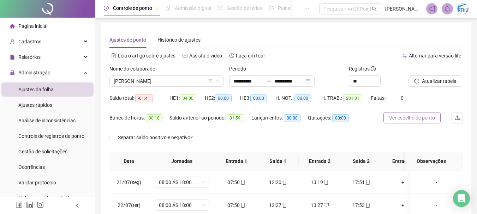
click at [403, 117] on span "Ver espelho de ponto" at bounding box center [412, 118] width 46 height 8
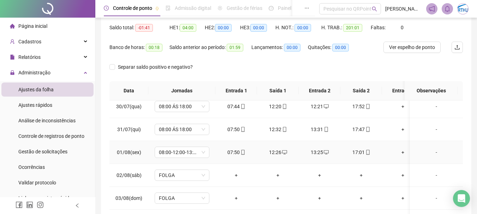
scroll to position [176, 0]
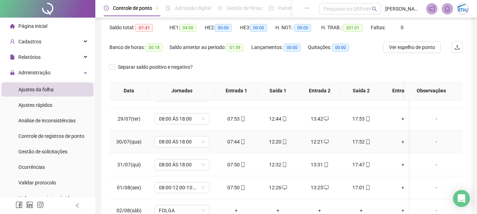
click at [317, 141] on div "12:21" at bounding box center [319, 142] width 30 height 8
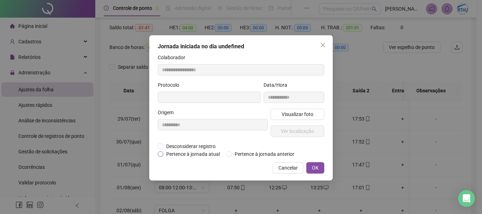
type input "**********"
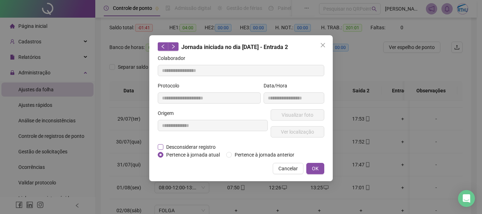
click at [193, 145] on span "Desconsiderar registro" at bounding box center [190, 147] width 55 height 8
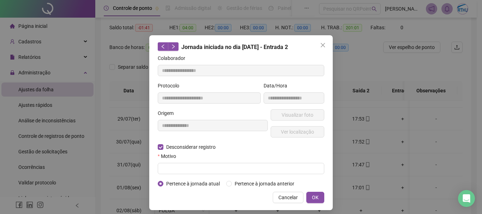
drag, startPoint x: 197, startPoint y: 179, endPoint x: 217, endPoint y: 162, distance: 26.4
click at [197, 178] on form "**********" at bounding box center [241, 120] width 167 height 133
click at [217, 162] on div "Motivo" at bounding box center [241, 157] width 167 height 11
click at [286, 175] on form "**********" at bounding box center [241, 120] width 167 height 133
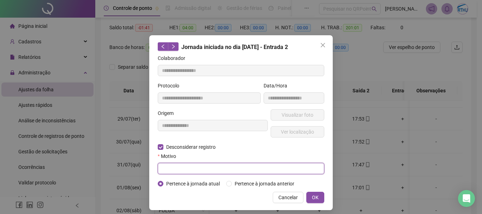
click at [289, 172] on input "text" at bounding box center [241, 168] width 167 height 11
type input "******"
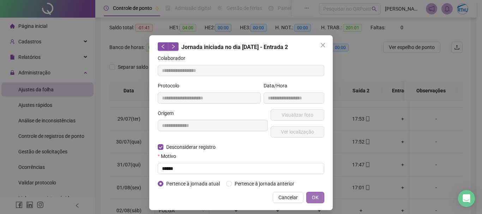
click at [310, 193] on button "OK" at bounding box center [315, 197] width 18 height 11
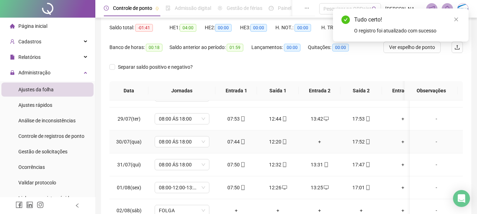
click at [318, 140] on div "+" at bounding box center [319, 142] width 30 height 8
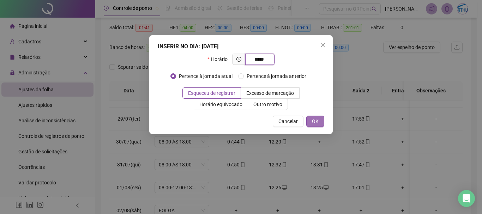
type input "*****"
click at [320, 120] on button "OK" at bounding box center [315, 121] width 18 height 11
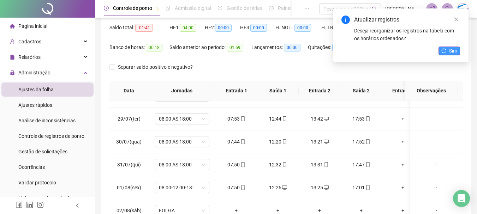
click at [443, 53] on button "Sim" at bounding box center [449, 51] width 22 height 8
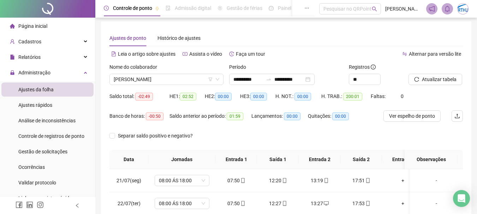
scroll to position [0, 0]
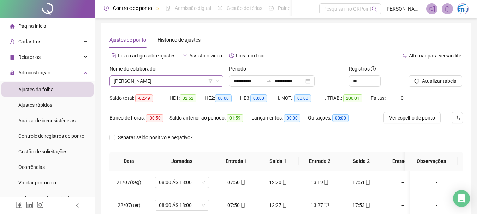
click at [191, 79] on span "[PERSON_NAME]" at bounding box center [166, 81] width 105 height 11
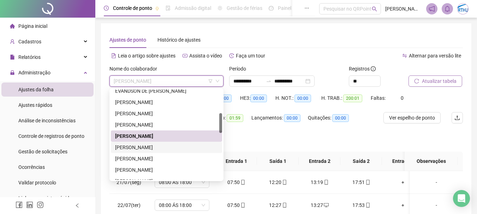
drag, startPoint x: 131, startPoint y: 145, endPoint x: 420, endPoint y: 80, distance: 296.2
click at [132, 145] on div "[PERSON_NAME]" at bounding box center [166, 148] width 103 height 8
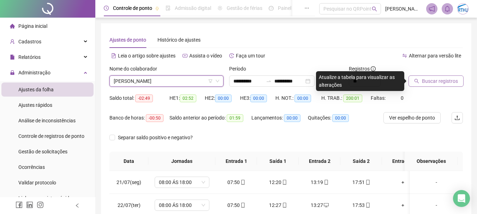
click at [427, 77] on span "Buscar registros" at bounding box center [440, 81] width 36 height 8
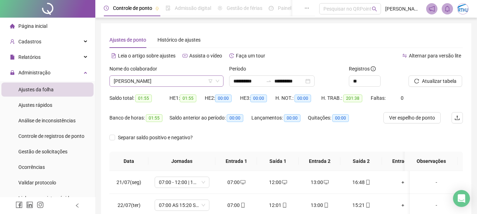
click at [178, 77] on span "[PERSON_NAME]" at bounding box center [166, 81] width 105 height 11
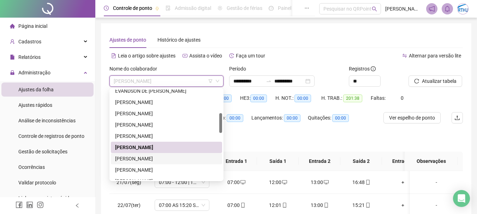
click at [144, 161] on div "[PERSON_NAME]" at bounding box center [166, 159] width 103 height 8
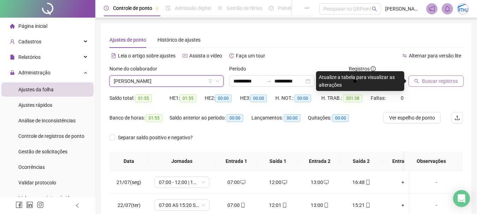
click at [441, 79] on span "Buscar registros" at bounding box center [440, 81] width 36 height 8
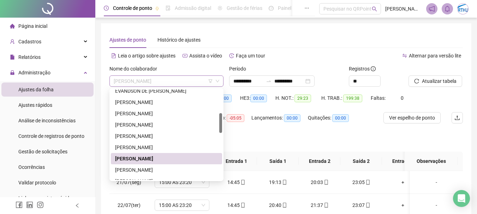
click at [176, 83] on span "[PERSON_NAME]" at bounding box center [166, 81] width 105 height 11
click at [150, 170] on div "[PERSON_NAME]" at bounding box center [166, 170] width 103 height 8
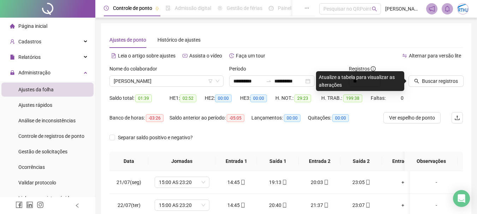
drag, startPoint x: 440, startPoint y: 85, endPoint x: 418, endPoint y: 90, distance: 21.8
click at [439, 85] on button "Buscar registros" at bounding box center [435, 80] width 55 height 11
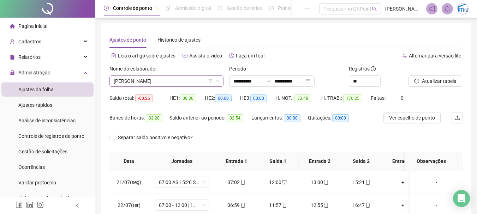
click at [171, 79] on span "[PERSON_NAME]" at bounding box center [166, 81] width 105 height 11
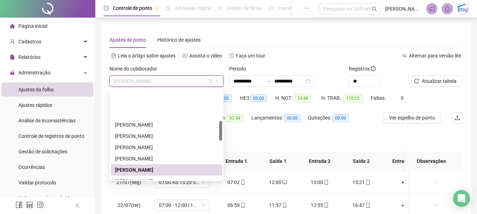
scroll to position [141, 0]
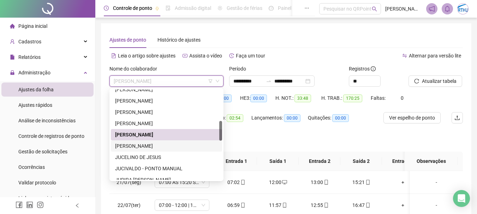
click at [151, 145] on div "[PERSON_NAME]" at bounding box center [166, 146] width 103 height 8
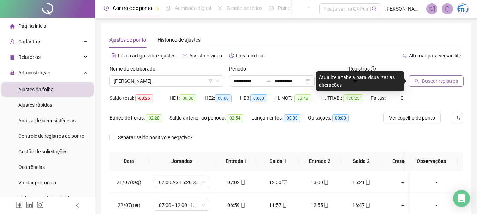
click at [438, 80] on span "Buscar registros" at bounding box center [440, 81] width 36 height 8
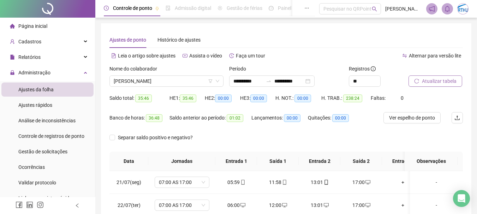
click at [440, 79] on span "Atualizar tabela" at bounding box center [439, 81] width 35 height 8
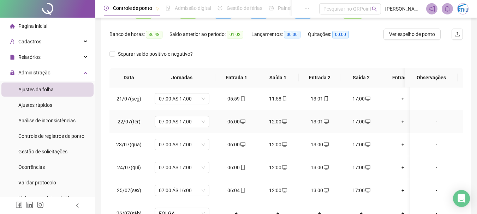
scroll to position [0, 0]
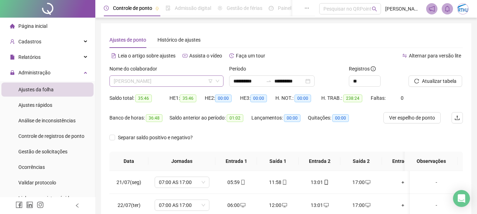
click at [198, 85] on span "[PERSON_NAME]" at bounding box center [166, 81] width 105 height 11
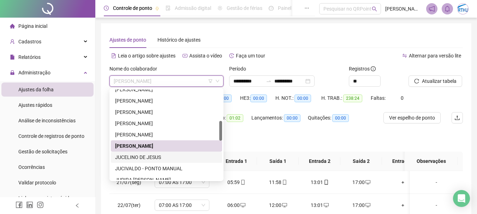
drag, startPoint x: 147, startPoint y: 158, endPoint x: 482, endPoint y: 131, distance: 335.5
click at [148, 157] on div "JUCELINO DE JESUS" at bounding box center [166, 157] width 103 height 8
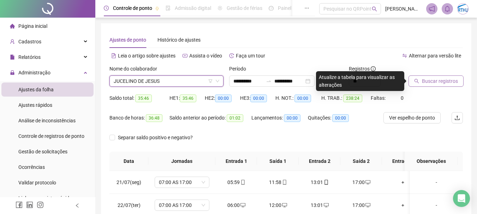
click at [428, 81] on span "Buscar registros" at bounding box center [440, 81] width 36 height 8
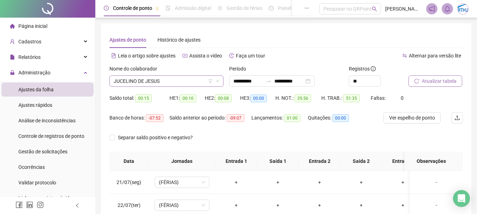
click at [189, 81] on span "JUCELINO DE JESUS" at bounding box center [166, 81] width 105 height 11
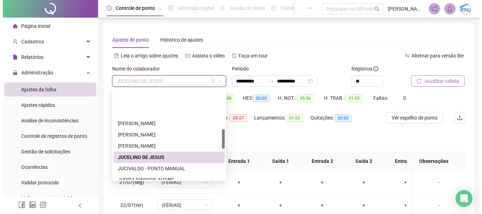
scroll to position [176, 0]
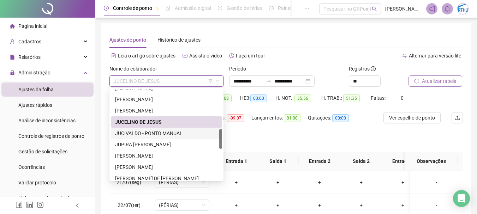
click at [153, 132] on div "JUCIVALDO - PONTO MANUAL" at bounding box center [166, 133] width 103 height 8
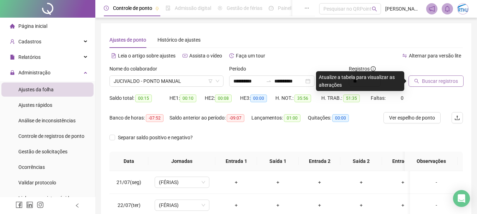
click at [445, 84] on span "Buscar registros" at bounding box center [440, 81] width 36 height 8
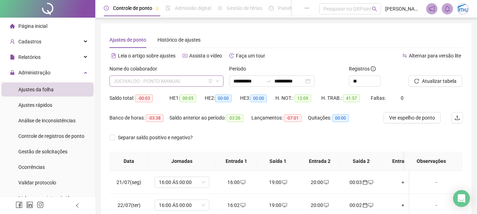
click at [157, 80] on span "JUCIVALDO - PONTO MANUAL" at bounding box center [166, 81] width 105 height 11
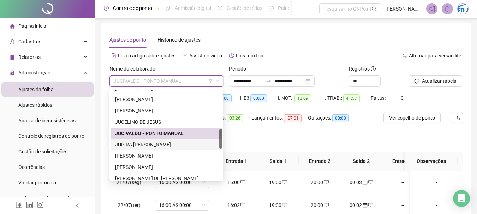
click at [163, 145] on div "JUPIRA [PERSON_NAME]" at bounding box center [166, 145] width 103 height 8
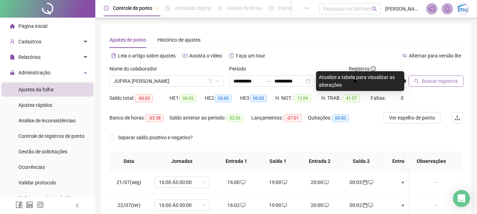
click at [425, 83] on span "Buscar registros" at bounding box center [440, 81] width 36 height 8
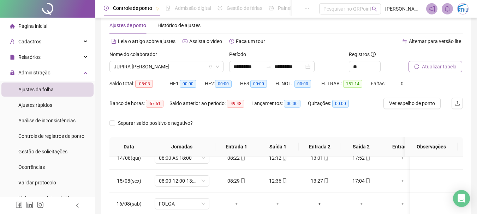
scroll to position [0, 0]
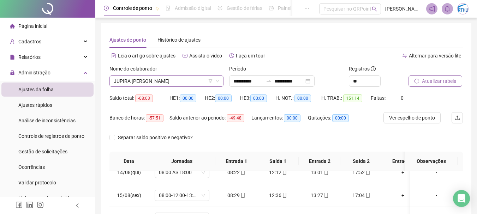
click at [186, 82] on span "JUPIRA [PERSON_NAME]" at bounding box center [166, 81] width 105 height 11
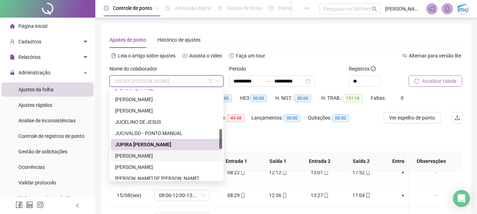
click at [162, 153] on div "[PERSON_NAME]" at bounding box center [166, 156] width 103 height 8
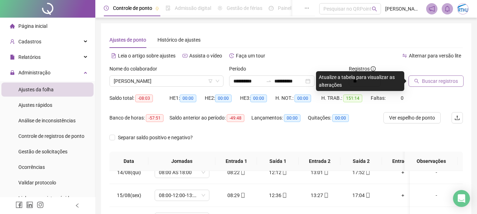
click at [436, 81] on span "Buscar registros" at bounding box center [440, 81] width 36 height 8
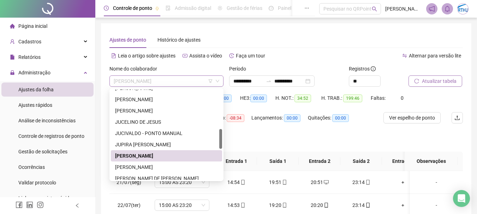
click at [187, 83] on span "[PERSON_NAME]" at bounding box center [166, 81] width 105 height 11
click at [180, 163] on div "[PERSON_NAME]" at bounding box center [166, 167] width 111 height 11
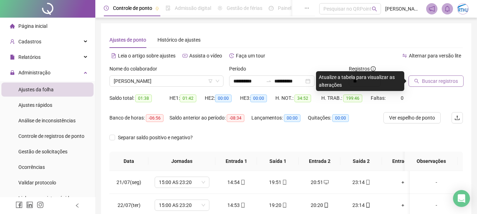
click at [432, 80] on span "Buscar registros" at bounding box center [440, 81] width 36 height 8
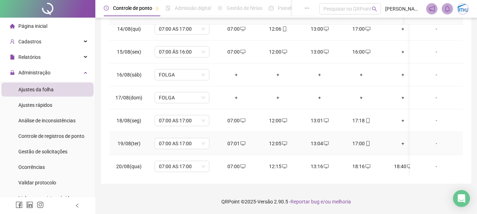
scroll to position [566, 0]
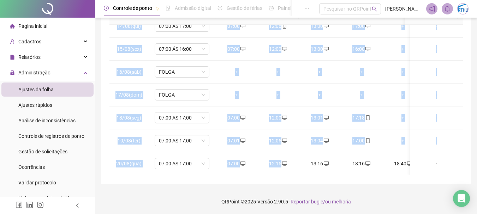
drag, startPoint x: 291, startPoint y: 170, endPoint x: 330, endPoint y: 172, distance: 38.5
click at [330, 172] on div "21/07(seg) 07:00 AS 17:00 06:01 12:10 13:08 17:30 + + + + + + - 22/07(ter) 07:0…" at bounding box center [285, 100] width 353 height 151
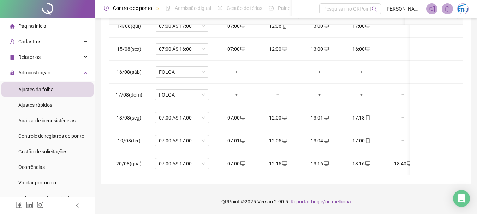
click at [400, 180] on div "**********" at bounding box center [286, 30] width 370 height 307
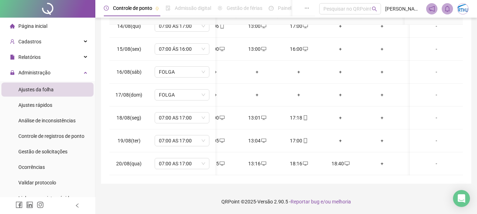
scroll to position [0, 63]
click at [343, 161] on span "desktop" at bounding box center [346, 163] width 6 height 5
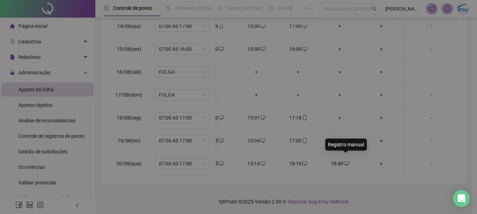
type input "**********"
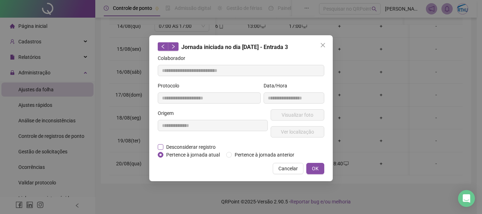
click at [182, 146] on span "Desconsiderar registro" at bounding box center [190, 147] width 55 height 8
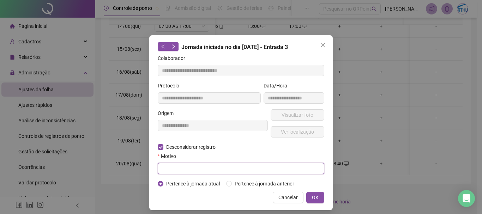
drag, startPoint x: 189, startPoint y: 172, endPoint x: 202, endPoint y: 170, distance: 13.6
click at [190, 172] on input "text" at bounding box center [241, 168] width 167 height 11
type input "*********"
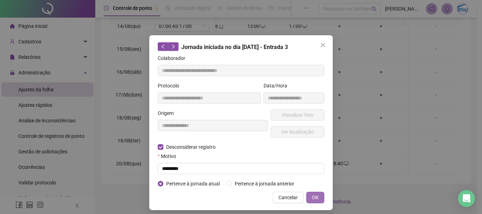
click at [317, 196] on button "OK" at bounding box center [315, 197] width 18 height 11
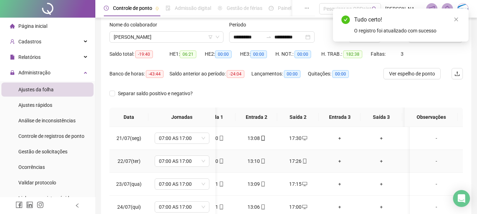
scroll to position [5, 0]
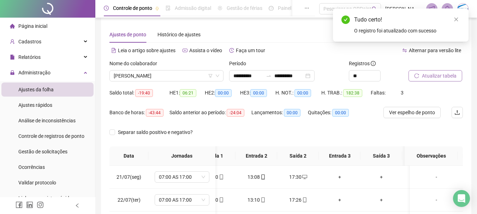
click at [439, 77] on span "Atualizar tabela" at bounding box center [439, 76] width 35 height 8
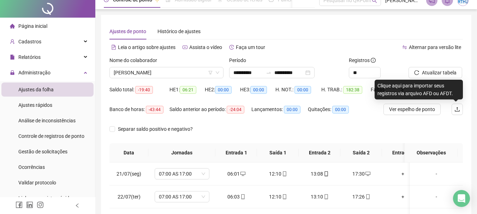
scroll to position [0, 0]
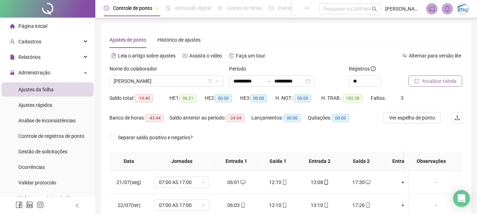
click at [431, 81] on span "Atualizar tabela" at bounding box center [439, 81] width 35 height 8
drag, startPoint x: 181, startPoint y: 98, endPoint x: 201, endPoint y: 99, distance: 19.5
click at [201, 99] on div "HE 1: 06:21" at bounding box center [186, 98] width 35 height 8
click at [197, 106] on div "HE 1: 06:21" at bounding box center [186, 102] width 35 height 20
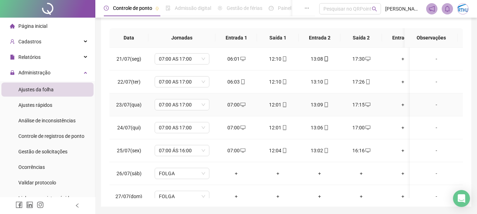
scroll to position [111, 0]
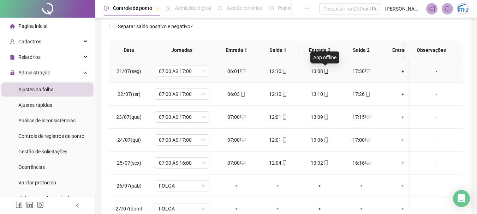
click at [323, 71] on span "mobile" at bounding box center [326, 71] width 6 height 5
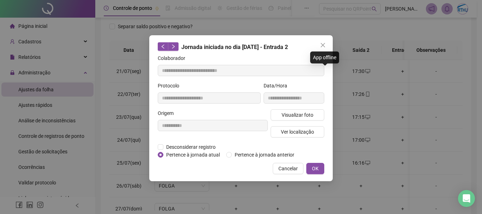
type input "**********"
click at [298, 127] on button "Ver localização" at bounding box center [298, 131] width 54 height 11
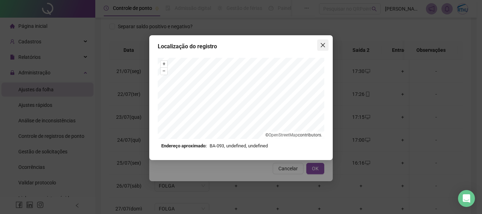
click at [324, 44] on icon "close" at bounding box center [323, 45] width 4 height 4
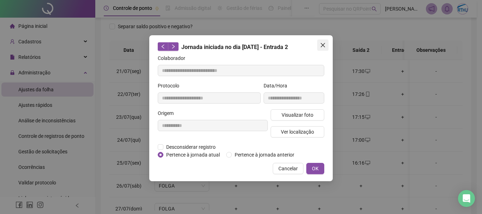
click at [319, 47] on span "Close" at bounding box center [322, 45] width 11 height 6
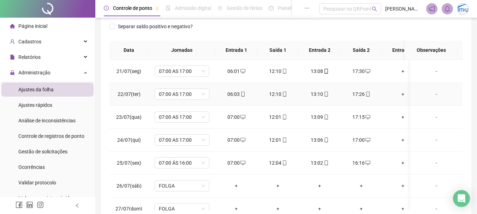
click at [236, 93] on div "06:03" at bounding box center [236, 94] width 30 height 8
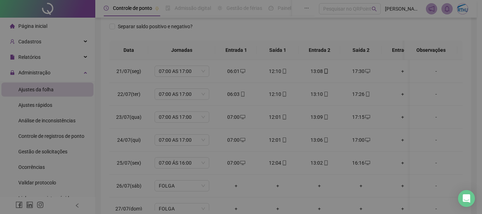
type input "**********"
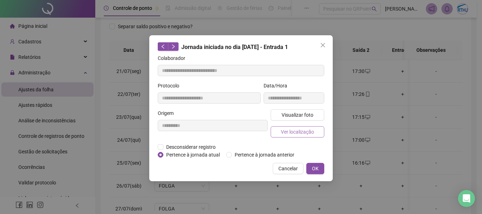
click at [294, 133] on span "Ver localização" at bounding box center [297, 132] width 33 height 8
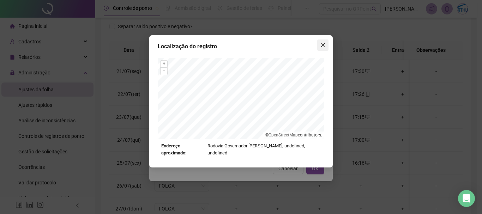
click at [322, 44] on icon "close" at bounding box center [323, 45] width 4 height 4
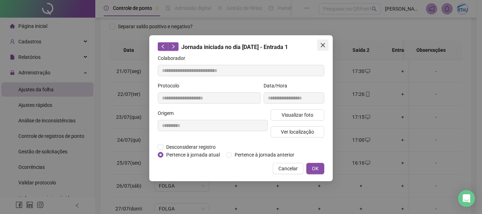
click at [323, 46] on icon "close" at bounding box center [323, 45] width 4 height 4
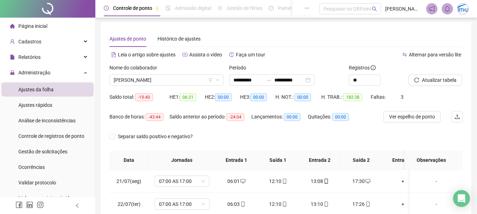
scroll to position [0, 0]
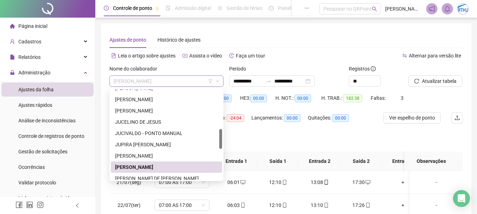
click at [150, 82] on span "[PERSON_NAME]" at bounding box center [166, 81] width 105 height 11
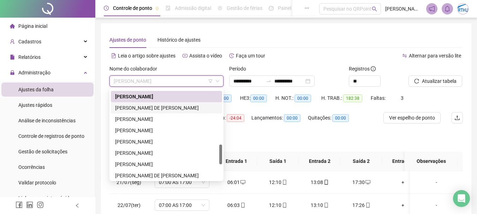
click at [148, 106] on div "[PERSON_NAME] DE [PERSON_NAME]" at bounding box center [166, 108] width 103 height 8
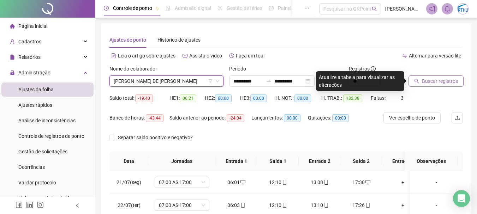
click at [436, 79] on span "Buscar registros" at bounding box center [440, 81] width 36 height 8
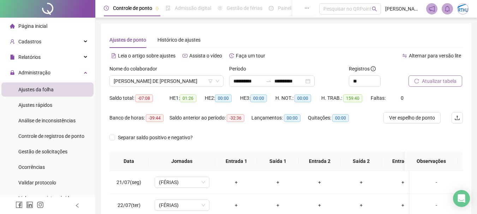
click at [437, 84] on span "Atualizar tabela" at bounding box center [439, 81] width 35 height 8
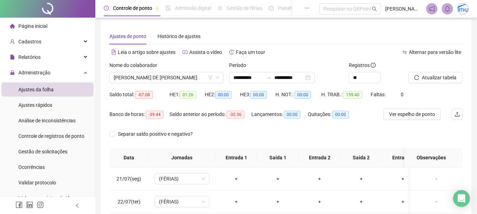
scroll to position [0, 0]
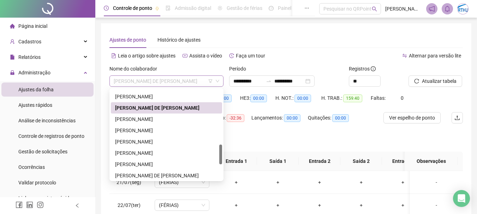
click at [189, 82] on span "[PERSON_NAME] DE [PERSON_NAME]" at bounding box center [166, 81] width 105 height 11
click at [150, 117] on div "[PERSON_NAME]" at bounding box center [166, 119] width 103 height 8
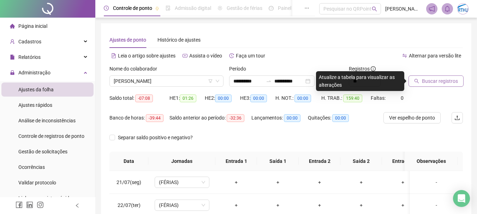
click at [437, 81] on span "Buscar registros" at bounding box center [440, 81] width 36 height 8
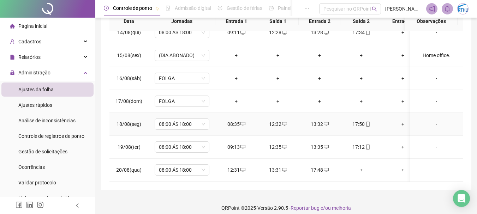
scroll to position [146, 0]
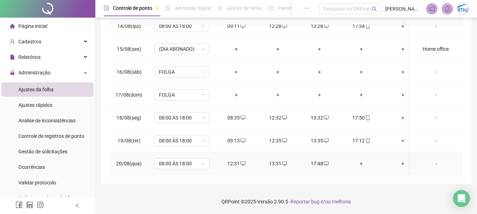
click at [362, 160] on div "+" at bounding box center [361, 164] width 30 height 8
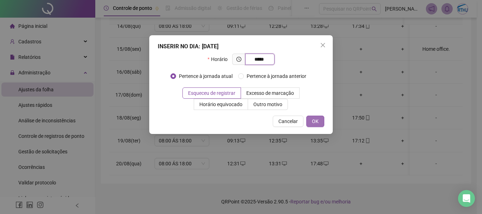
type input "*****"
click at [312, 116] on button "OK" at bounding box center [315, 121] width 18 height 11
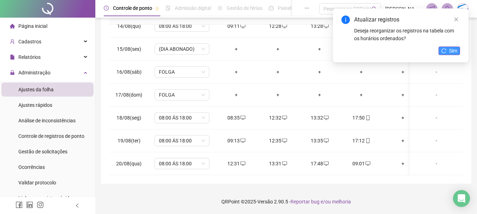
click at [444, 52] on icon "reload" at bounding box center [443, 50] width 5 height 5
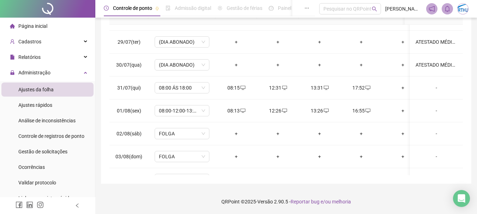
scroll to position [0, 0]
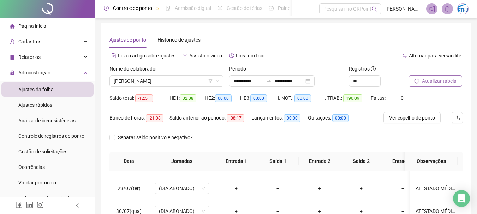
click at [434, 79] on span "Atualizar tabela" at bounding box center [439, 81] width 35 height 8
click at [186, 80] on span "[PERSON_NAME]" at bounding box center [166, 81] width 105 height 11
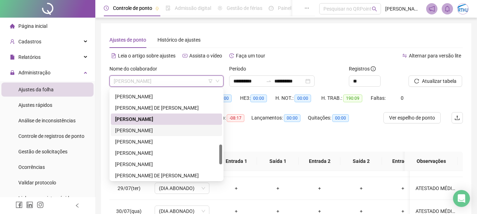
click at [154, 128] on div "[PERSON_NAME]" at bounding box center [166, 131] width 103 height 8
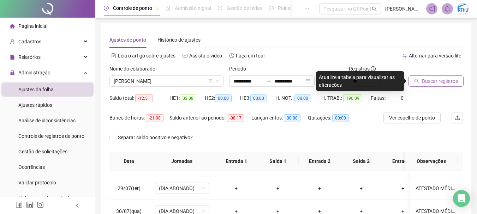
click at [444, 79] on span "Buscar registros" at bounding box center [440, 81] width 36 height 8
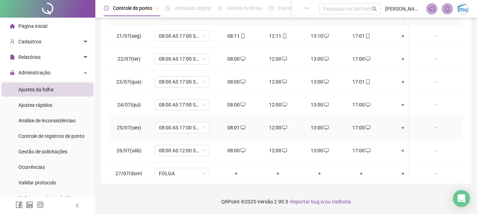
scroll to position [71, 0]
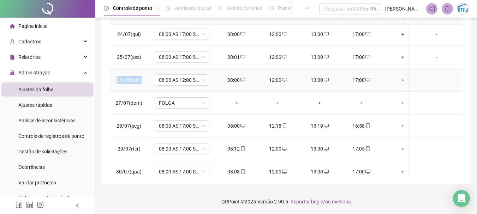
drag, startPoint x: 116, startPoint y: 80, endPoint x: 149, endPoint y: 81, distance: 33.2
click at [149, 81] on tr "26/07(sáb) 08:00 AS 12:00 SEG A SEXTA 08:00 12:00 13:00 17:00 + + + + + + -" at bounding box center [396, 80] width 575 height 23
copy span "26/07(sáb)"
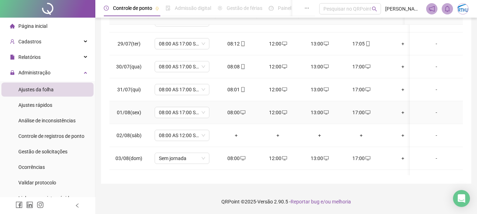
scroll to position [212, 0]
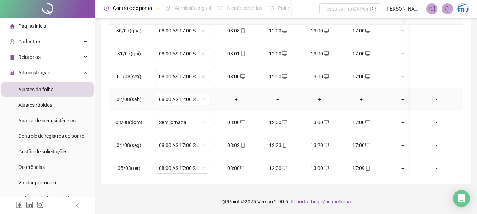
click at [431, 99] on div "-" at bounding box center [436, 100] width 42 height 8
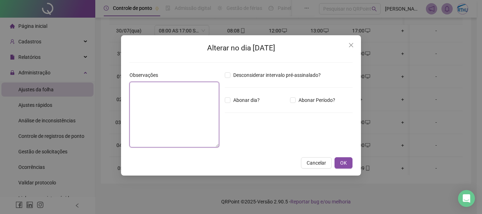
click at [184, 96] on textarea at bounding box center [174, 115] width 90 height 66
paste textarea "**********"
drag, startPoint x: 162, startPoint y: 97, endPoint x: 126, endPoint y: 89, distance: 36.6
click at [126, 89] on div "**********" at bounding box center [241, 105] width 240 height 140
type textarea "**********"
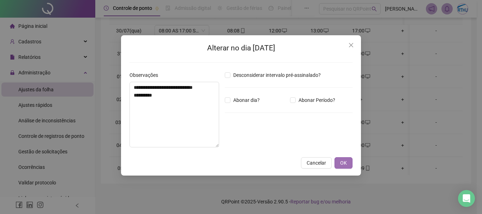
drag, startPoint x: 346, startPoint y: 163, endPoint x: 339, endPoint y: 156, distance: 10.5
click at [346, 163] on span "OK" at bounding box center [343, 163] width 7 height 8
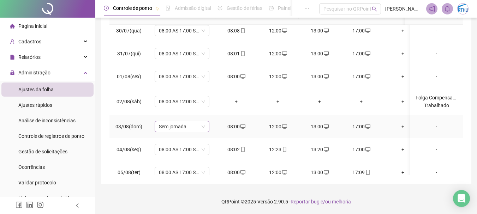
click at [198, 130] on span "Sem jornada" at bounding box center [182, 126] width 46 height 11
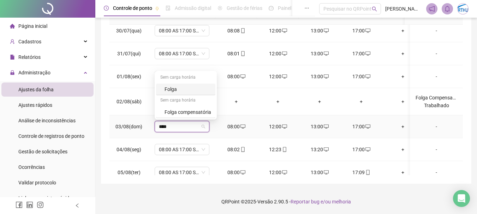
type input "*****"
click at [174, 88] on div "Folga" at bounding box center [187, 89] width 47 height 8
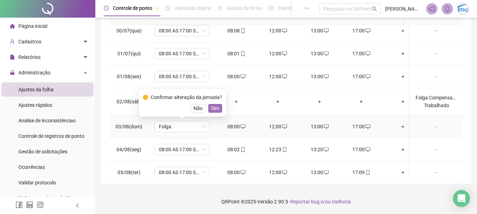
click at [214, 108] on span "Sim" at bounding box center [215, 108] width 8 height 8
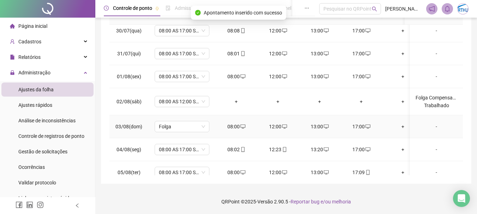
click at [431, 125] on div "-" at bounding box center [436, 127] width 42 height 8
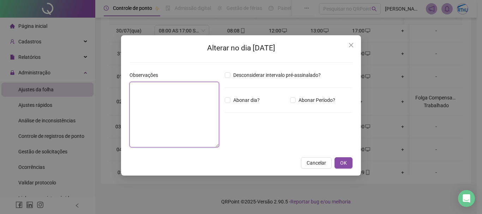
click at [169, 114] on textarea at bounding box center [174, 115] width 90 height 66
type textarea "**********"
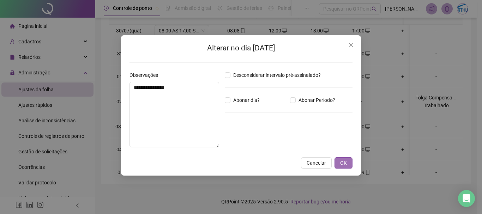
click at [345, 164] on span "OK" at bounding box center [343, 163] width 7 height 8
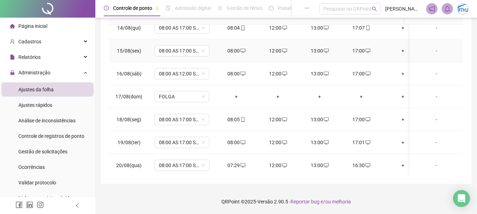
scroll to position [564, 0]
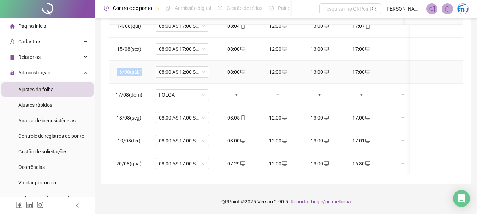
drag, startPoint x: 116, startPoint y: 71, endPoint x: 143, endPoint y: 72, distance: 26.1
click at [143, 72] on td "16/08(sáb)" at bounding box center [128, 72] width 39 height 23
copy span "16/08(sáb)"
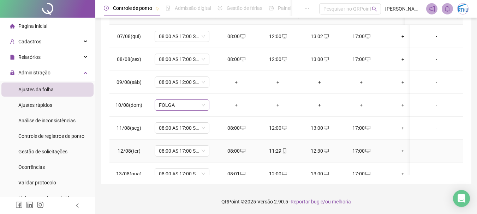
scroll to position [393, 0]
click at [433, 82] on div "-" at bounding box center [436, 83] width 42 height 8
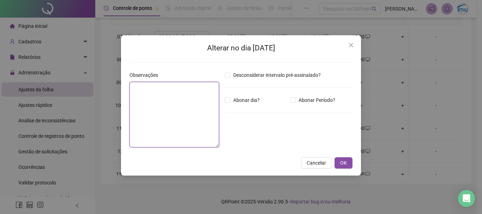
click at [177, 101] on textarea at bounding box center [174, 115] width 90 height 66
paste textarea "**********"
type textarea "*******"
paste textarea "**********"
type textarea "**********"
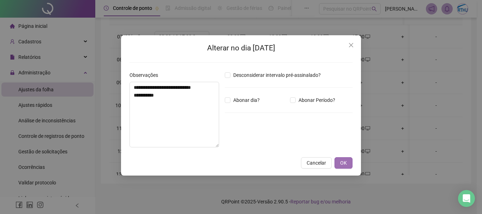
click at [350, 162] on button "OK" at bounding box center [343, 162] width 18 height 11
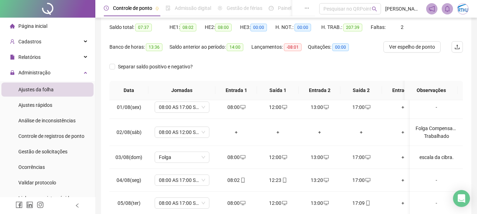
scroll to position [0, 0]
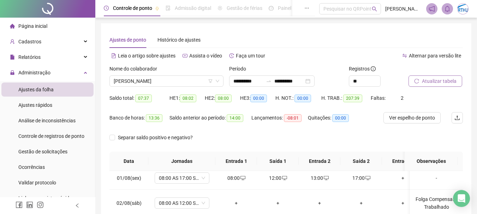
click at [438, 80] on span "Atualizar tabela" at bounding box center [439, 81] width 35 height 8
drag, startPoint x: 205, startPoint y: 97, endPoint x: 239, endPoint y: 100, distance: 34.4
click at [239, 100] on div "HE 2: 08:00" at bounding box center [222, 98] width 35 height 8
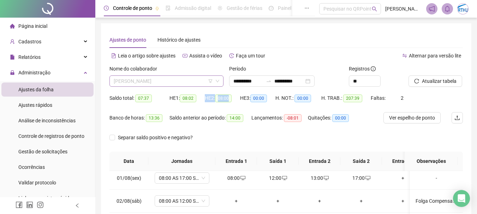
click at [154, 80] on span "[PERSON_NAME]" at bounding box center [166, 81] width 105 height 11
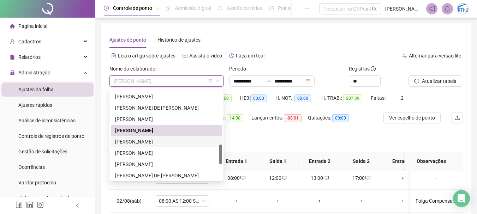
click at [162, 141] on div "[PERSON_NAME]" at bounding box center [166, 142] width 103 height 8
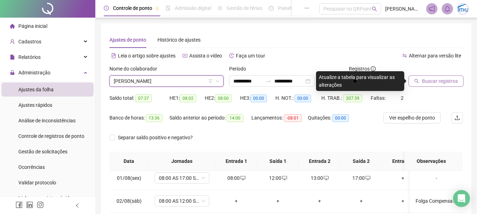
click at [453, 81] on span "Buscar registros" at bounding box center [440, 81] width 36 height 8
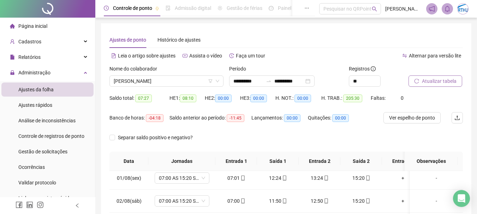
click at [435, 80] on span "Atualizar tabela" at bounding box center [439, 81] width 35 height 8
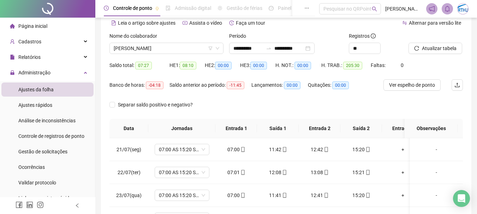
scroll to position [5, 0]
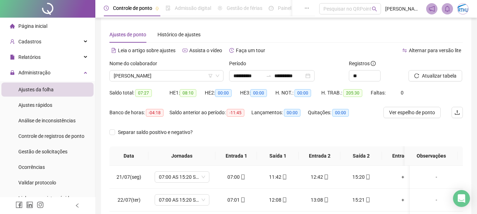
drag, startPoint x: 163, startPoint y: 78, endPoint x: 169, endPoint y: 82, distance: 7.6
click at [163, 78] on span "[PERSON_NAME]" at bounding box center [166, 76] width 105 height 11
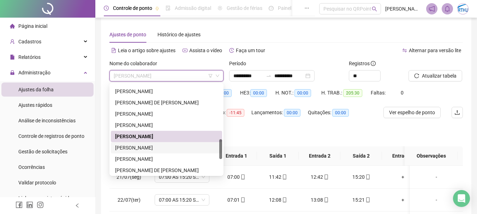
click at [147, 147] on div "[PERSON_NAME]" at bounding box center [166, 148] width 103 height 8
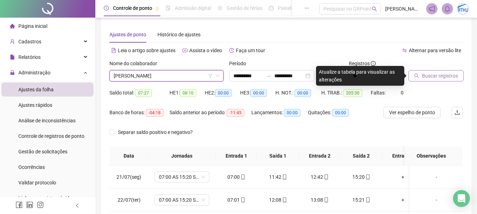
click at [436, 76] on span "Buscar registros" at bounding box center [440, 76] width 36 height 8
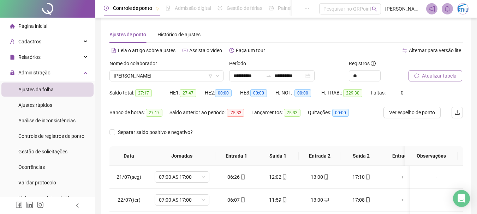
click at [431, 76] on span "Atualizar tabela" at bounding box center [439, 76] width 35 height 8
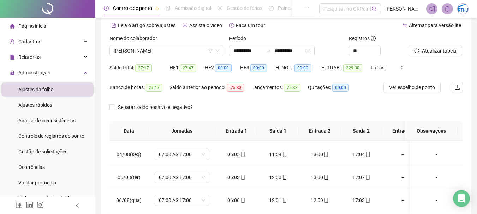
scroll to position [0, 0]
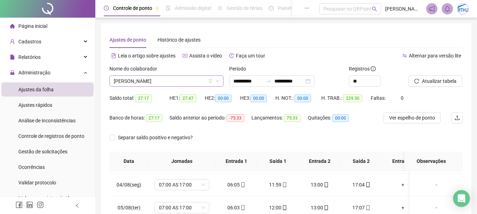
click at [153, 83] on span "[PERSON_NAME]" at bounding box center [166, 81] width 105 height 11
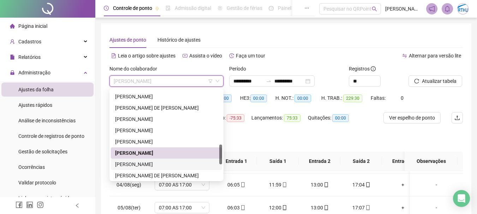
click at [152, 167] on div "[PERSON_NAME]" at bounding box center [166, 165] width 103 height 8
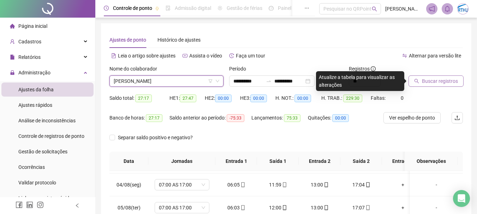
click at [447, 86] on button "Buscar registros" at bounding box center [435, 80] width 55 height 11
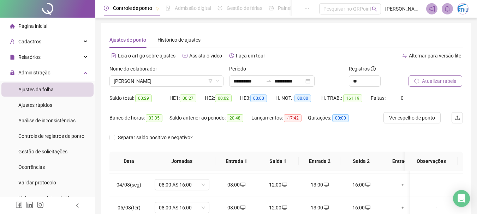
click at [446, 80] on span "Atualizar tabela" at bounding box center [439, 81] width 35 height 8
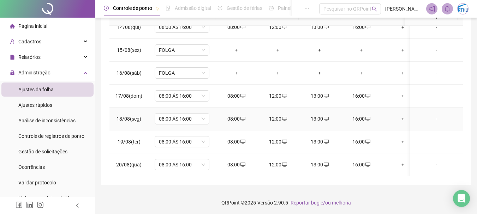
scroll to position [146, 0]
